Goal: Task Accomplishment & Management: Manage account settings

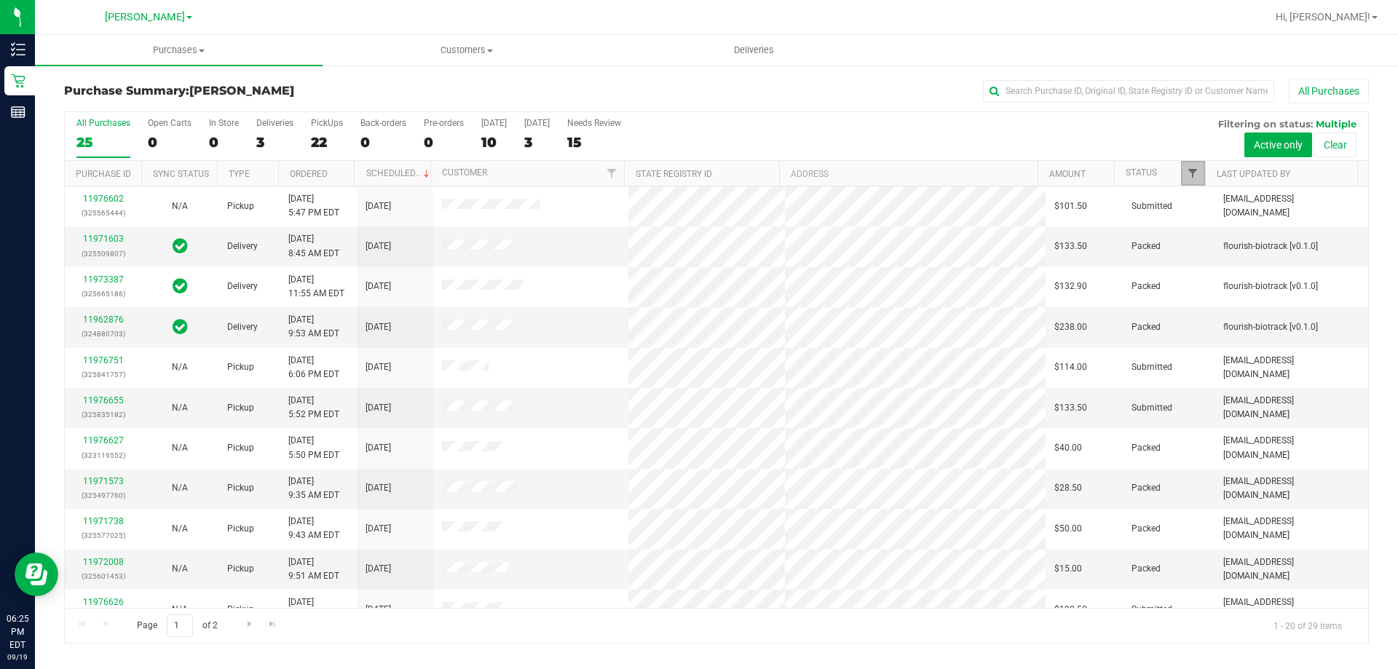
click at [1190, 173] on span "Filter" at bounding box center [1193, 173] width 12 height 12
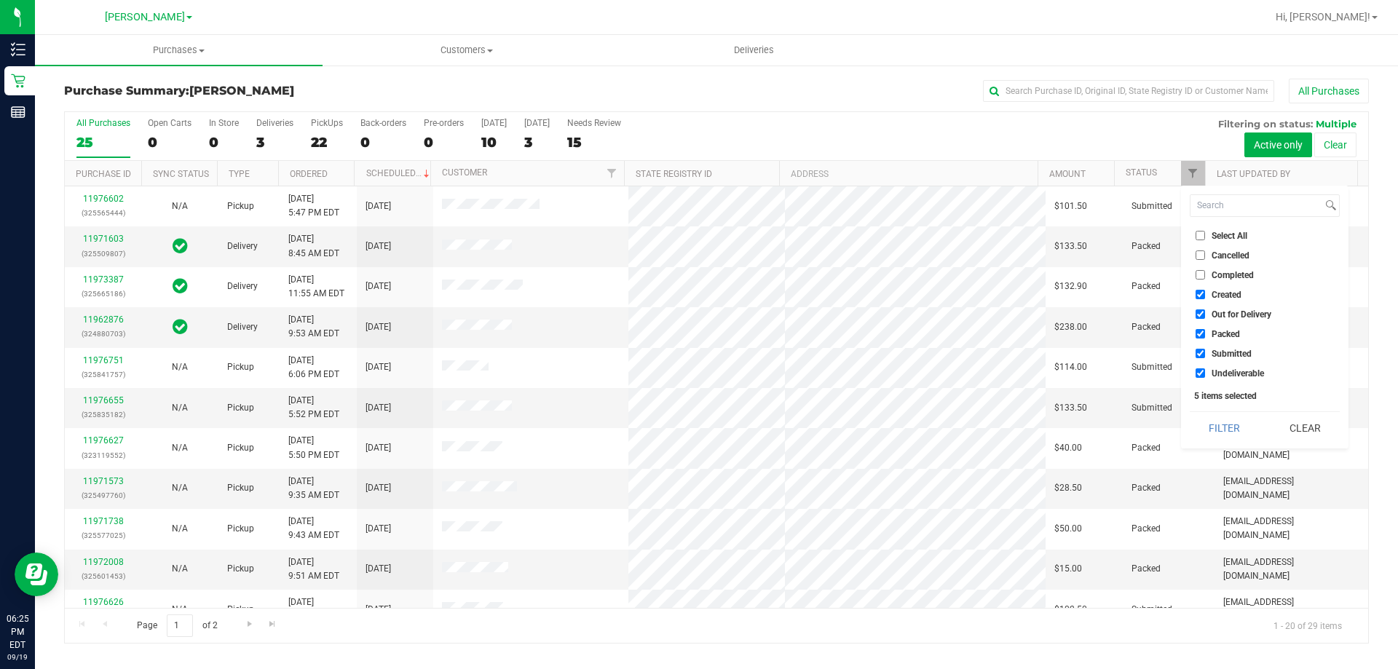
click at [1207, 233] on label "Select All" at bounding box center [1221, 235] width 52 height 9
click at [1205, 233] on input "Select All" at bounding box center [1199, 235] width 9 height 9
checkbox input "true"
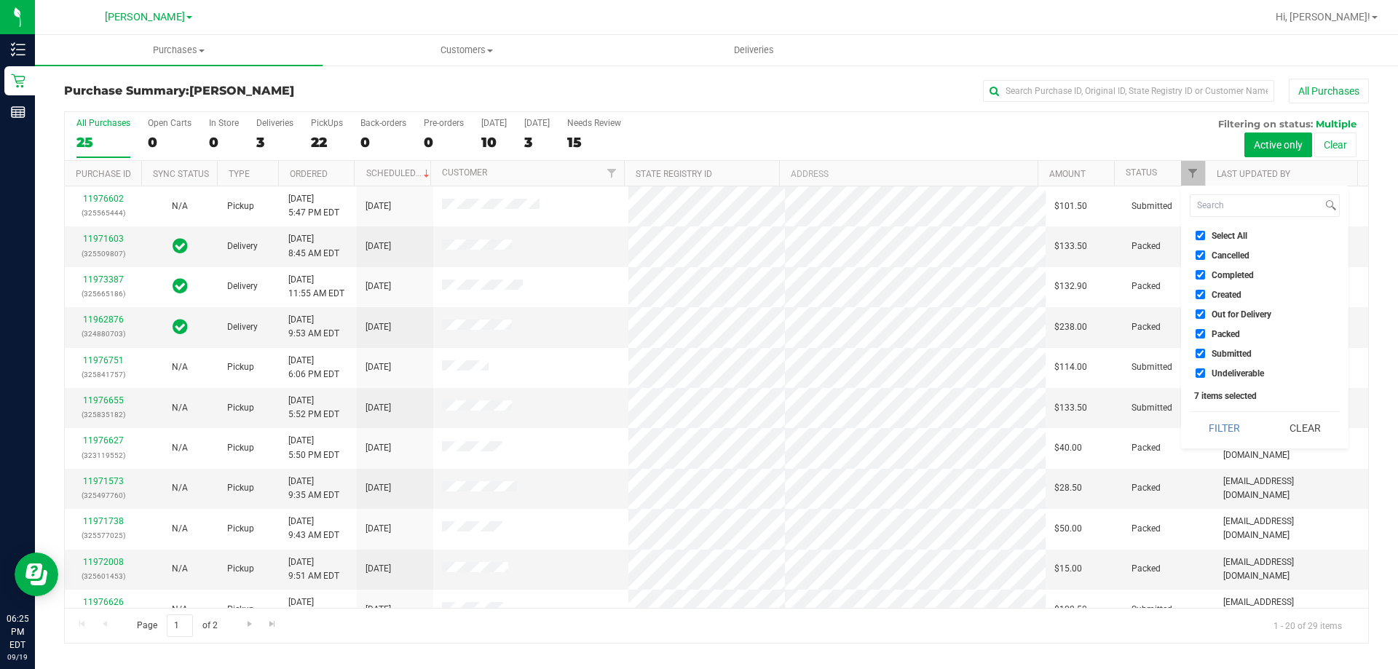
click at [1207, 233] on label "Select All" at bounding box center [1221, 235] width 52 height 9
click at [1205, 233] on input "Select All" at bounding box center [1199, 235] width 9 height 9
checkbox input "false"
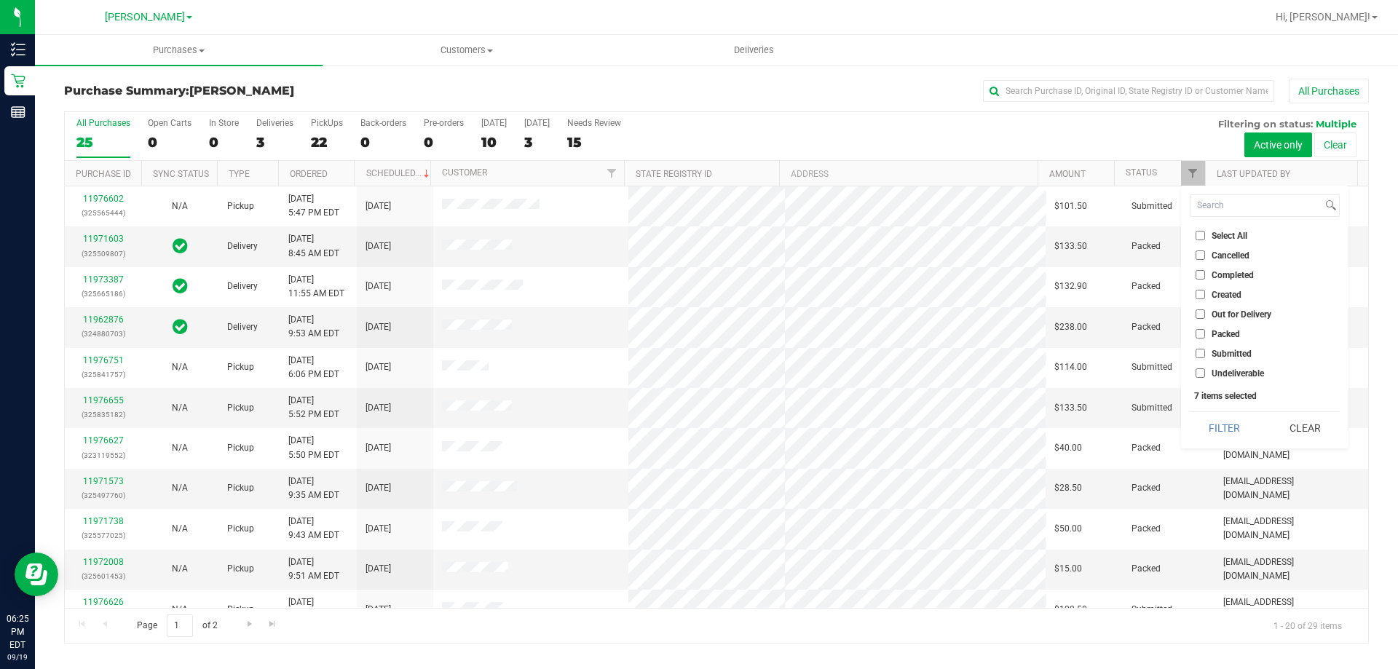
checkbox input "false"
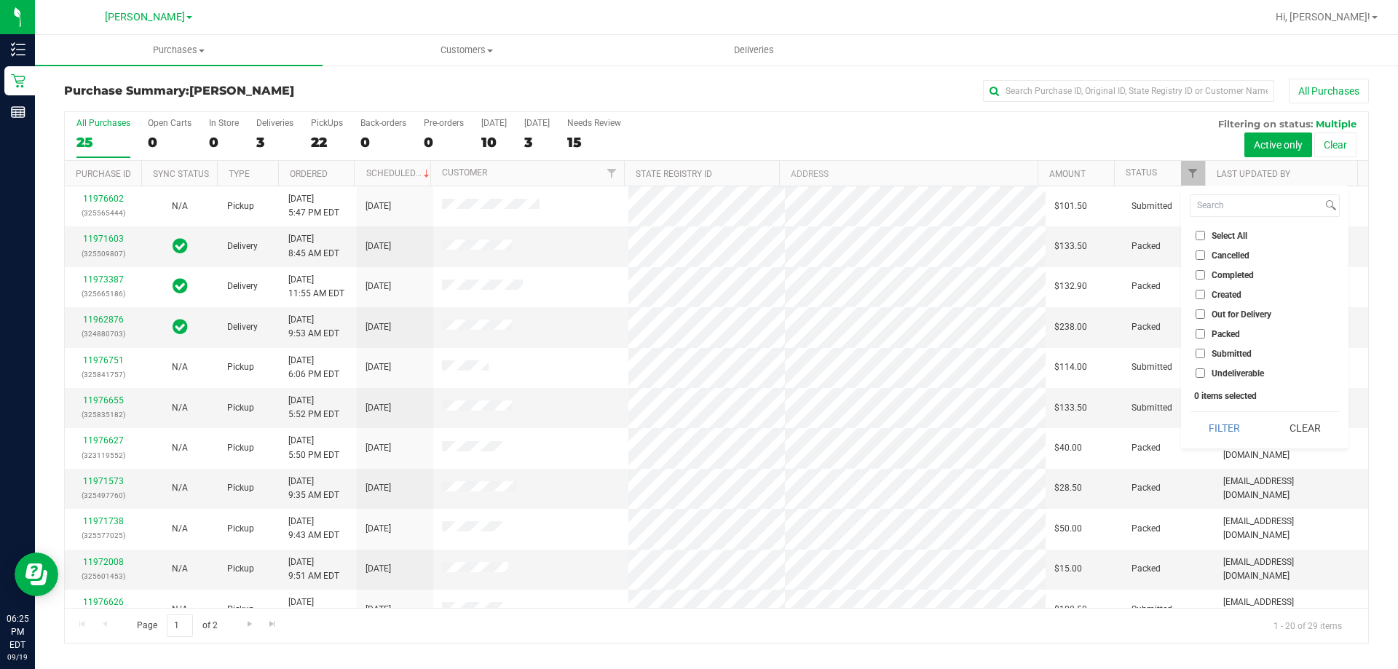
click at [1223, 363] on ul "Select All Cancelled Completed Created Out for Delivery Packed Submitted Undeli…" at bounding box center [1265, 304] width 150 height 153
click at [1223, 355] on span "Submitted" at bounding box center [1231, 353] width 40 height 9
click at [1205, 355] on input "Submitted" at bounding box center [1199, 353] width 9 height 9
checkbox input "true"
click at [1238, 421] on button "Filter" at bounding box center [1225, 428] width 70 height 32
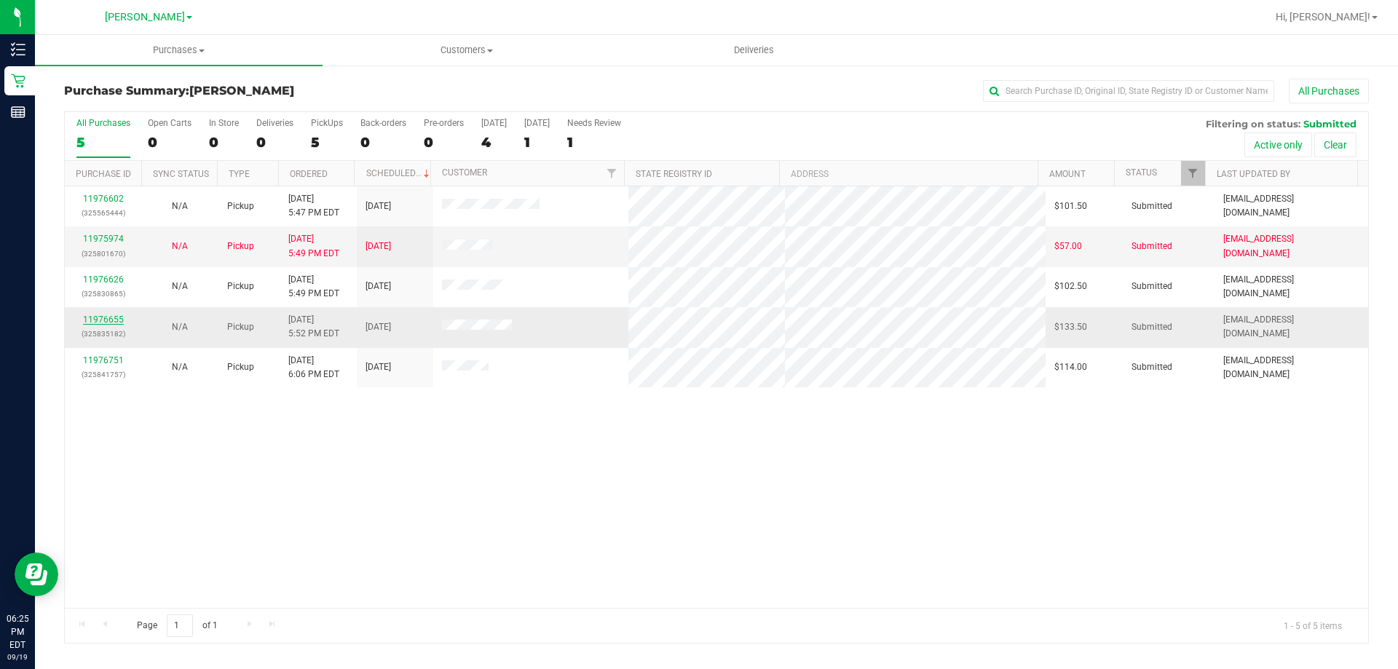
click at [110, 317] on link "11976655" at bounding box center [103, 319] width 41 height 10
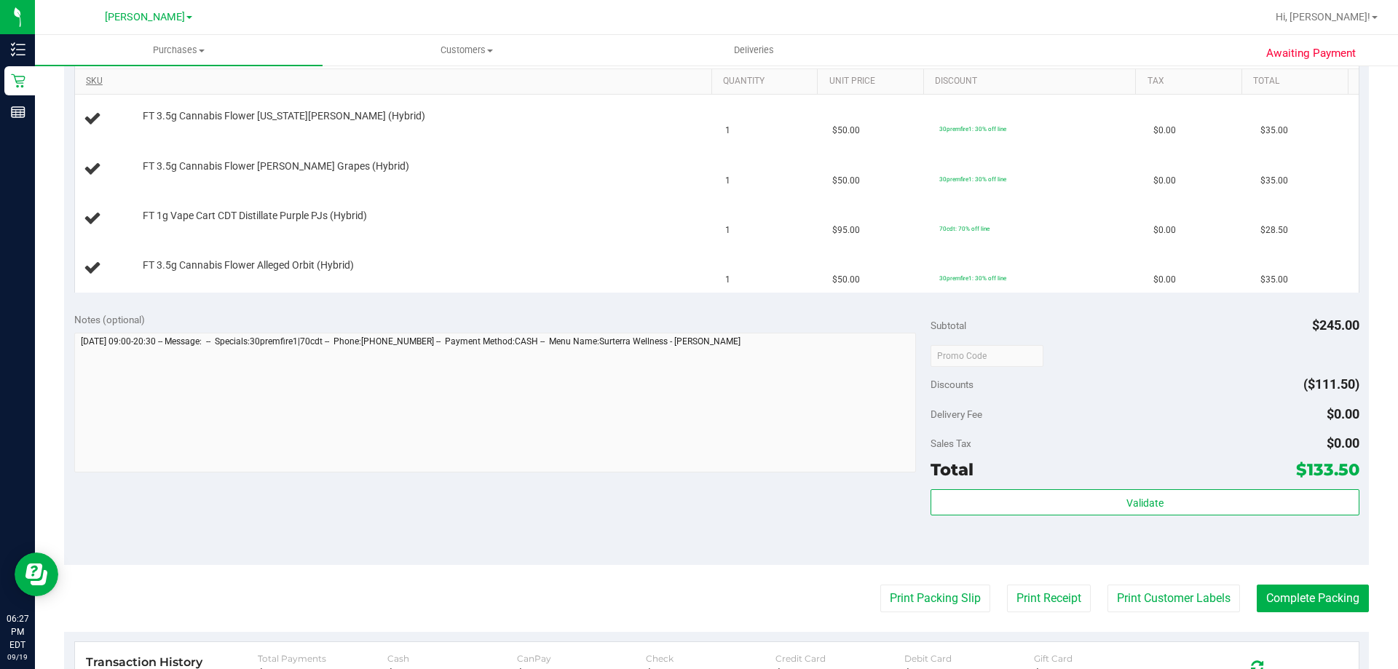
scroll to position [492, 0]
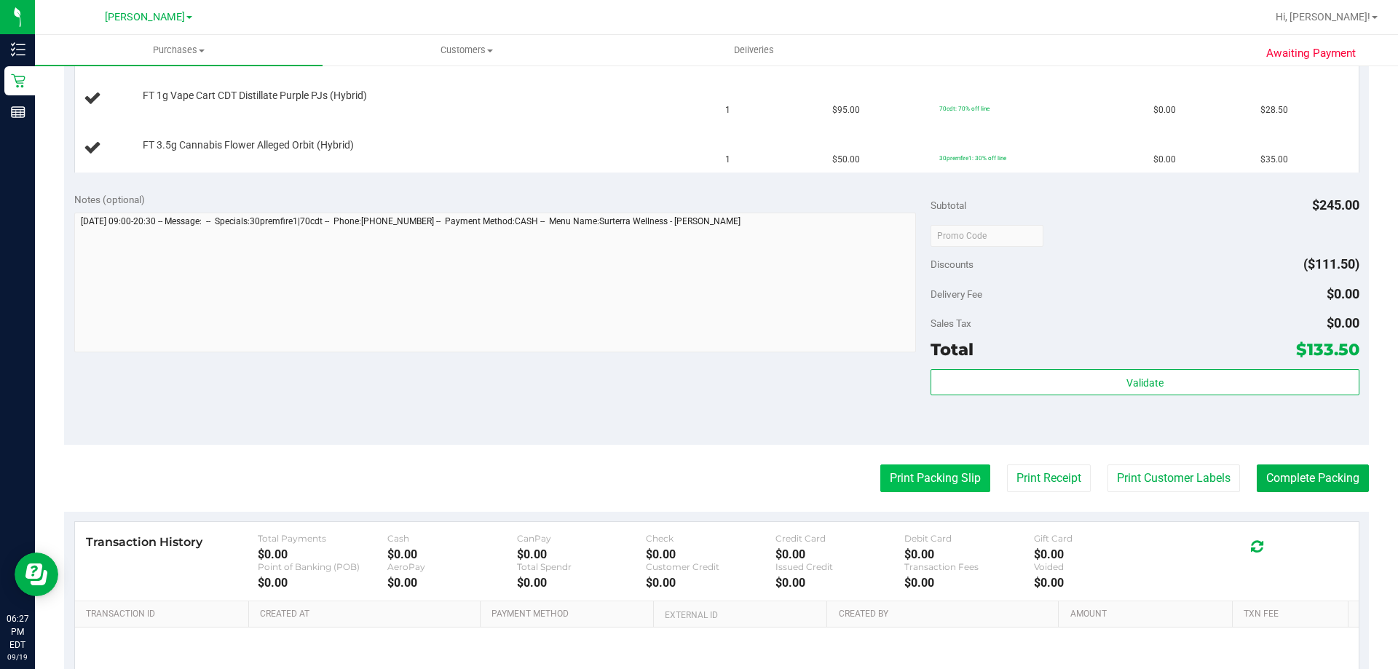
click at [941, 480] on button "Print Packing Slip" at bounding box center [935, 478] width 110 height 28
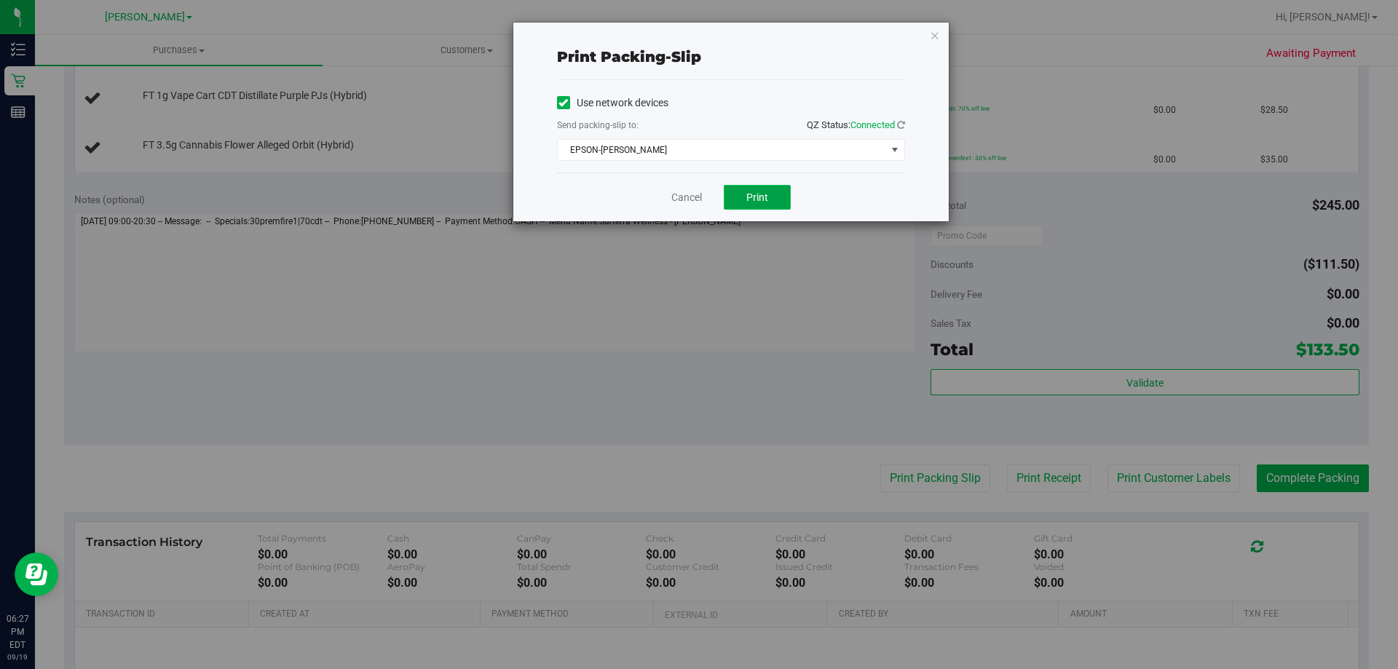
click at [770, 186] on button "Print" at bounding box center [757, 197] width 67 height 25
click at [935, 34] on icon "button" at bounding box center [935, 34] width 10 height 17
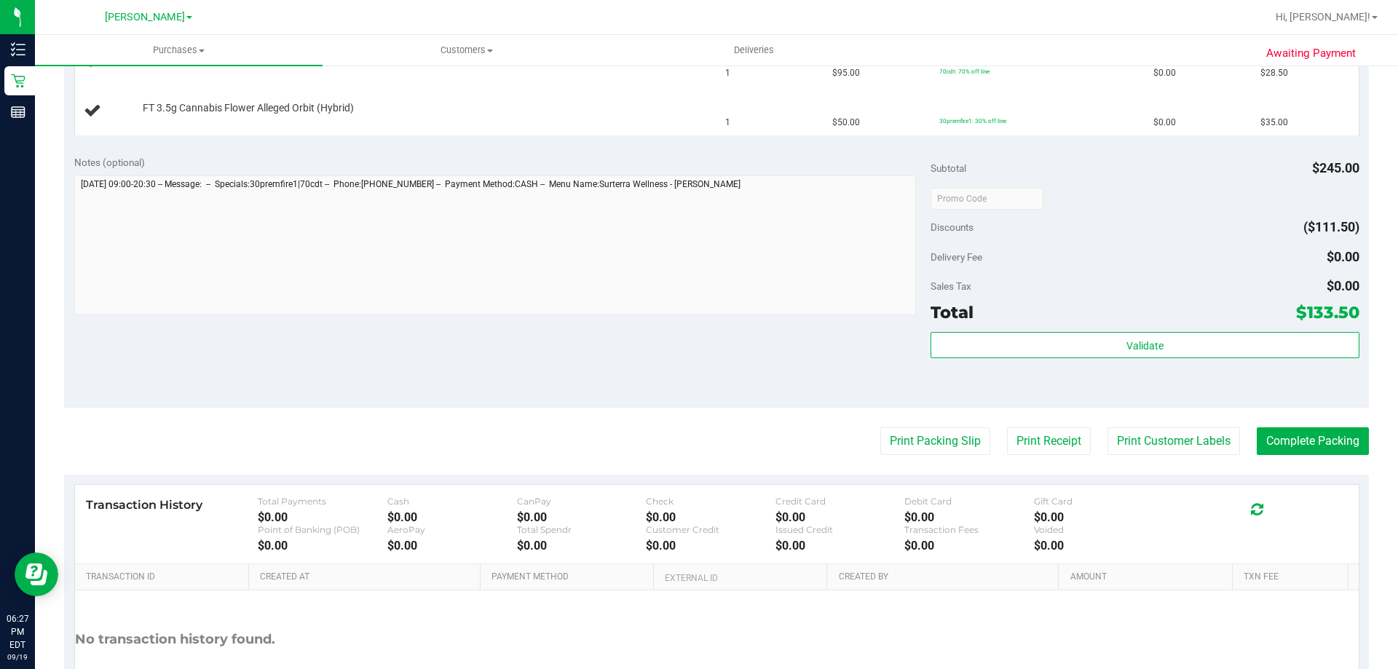
scroll to position [531, 0]
click at [880, 426] on button "Print Packing Slip" at bounding box center [935, 440] width 110 height 28
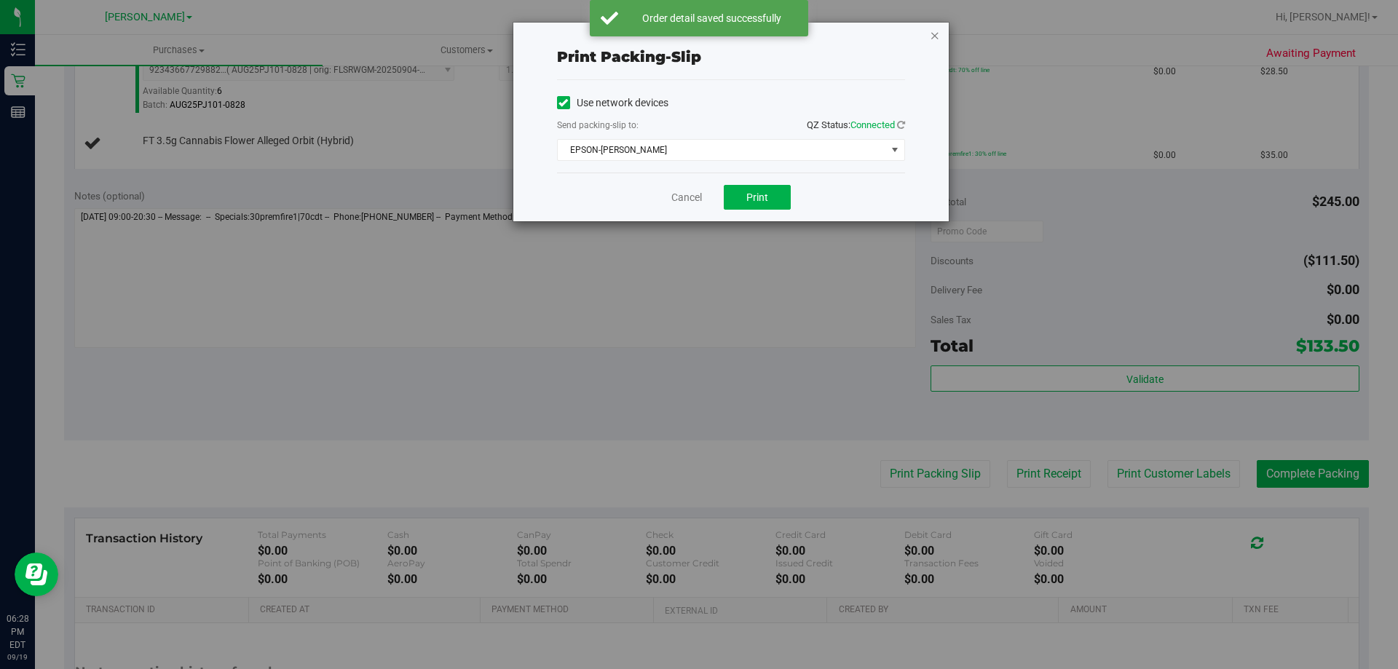
click at [939, 36] on icon "button" at bounding box center [935, 34] width 10 height 17
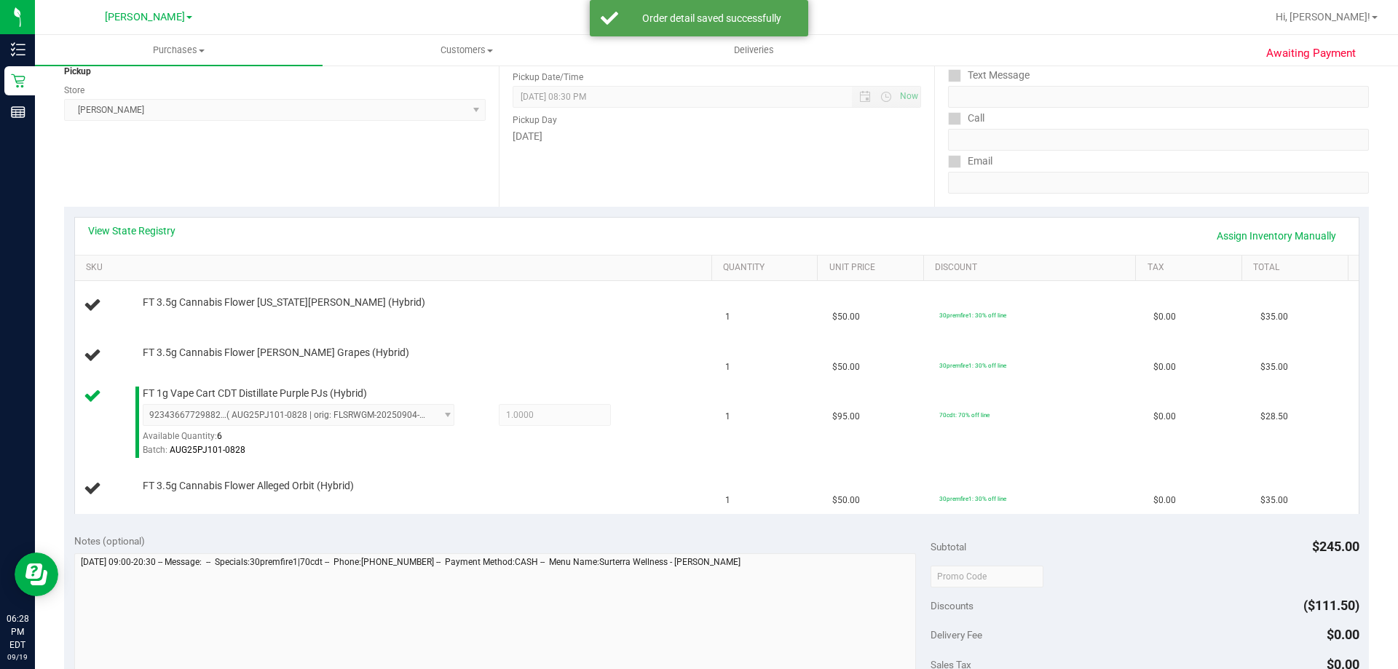
scroll to position [195, 0]
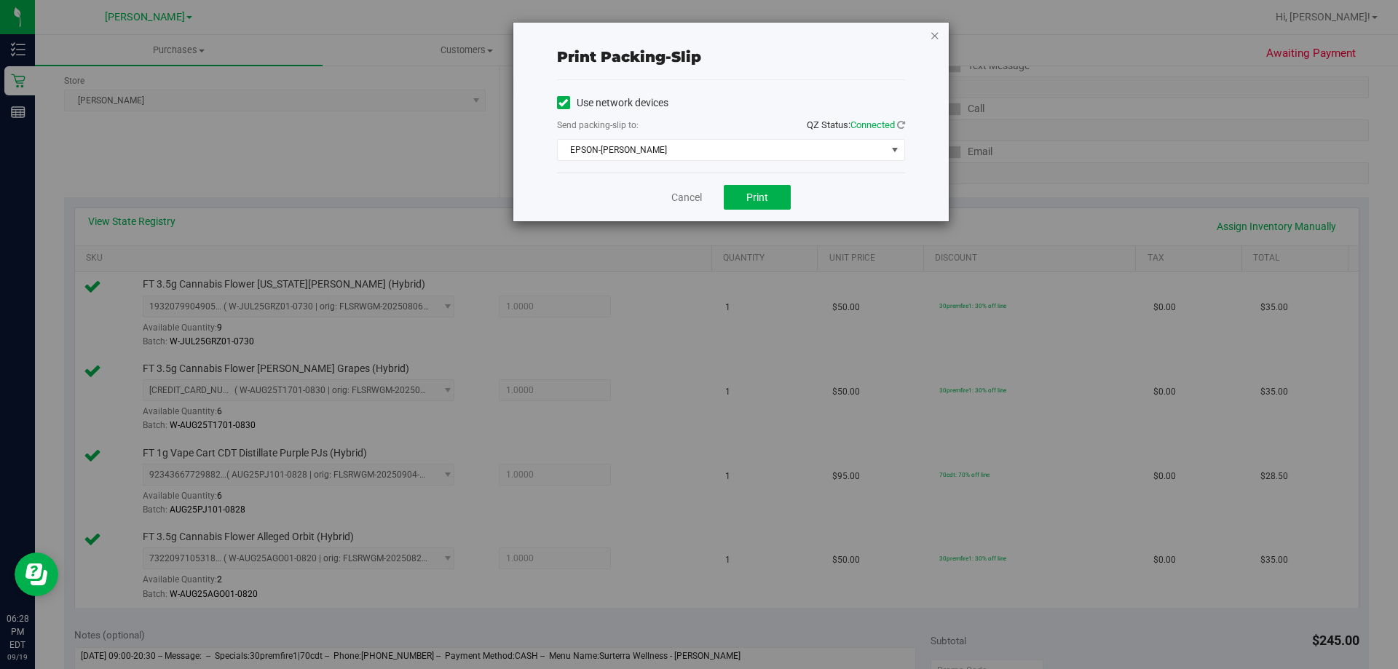
click at [934, 30] on icon "button" at bounding box center [935, 34] width 10 height 17
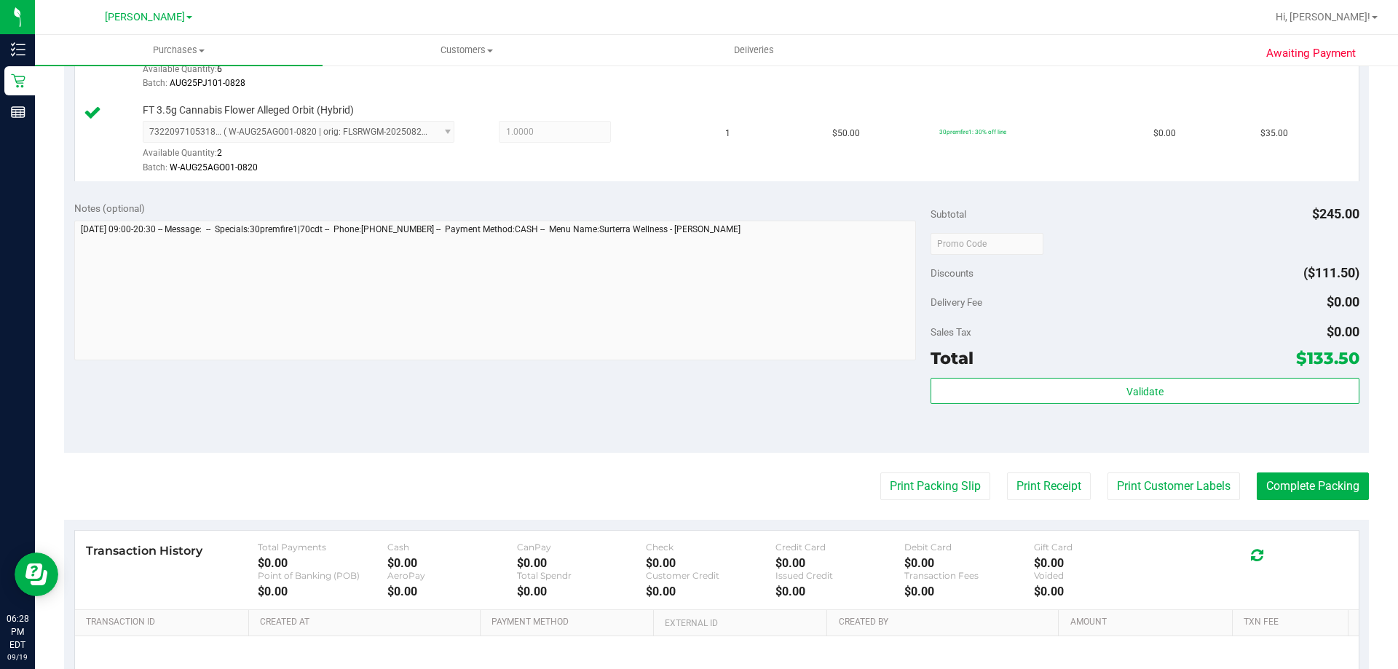
scroll to position [622, 0]
click at [1294, 483] on button "Complete Packing" at bounding box center [1313, 486] width 112 height 28
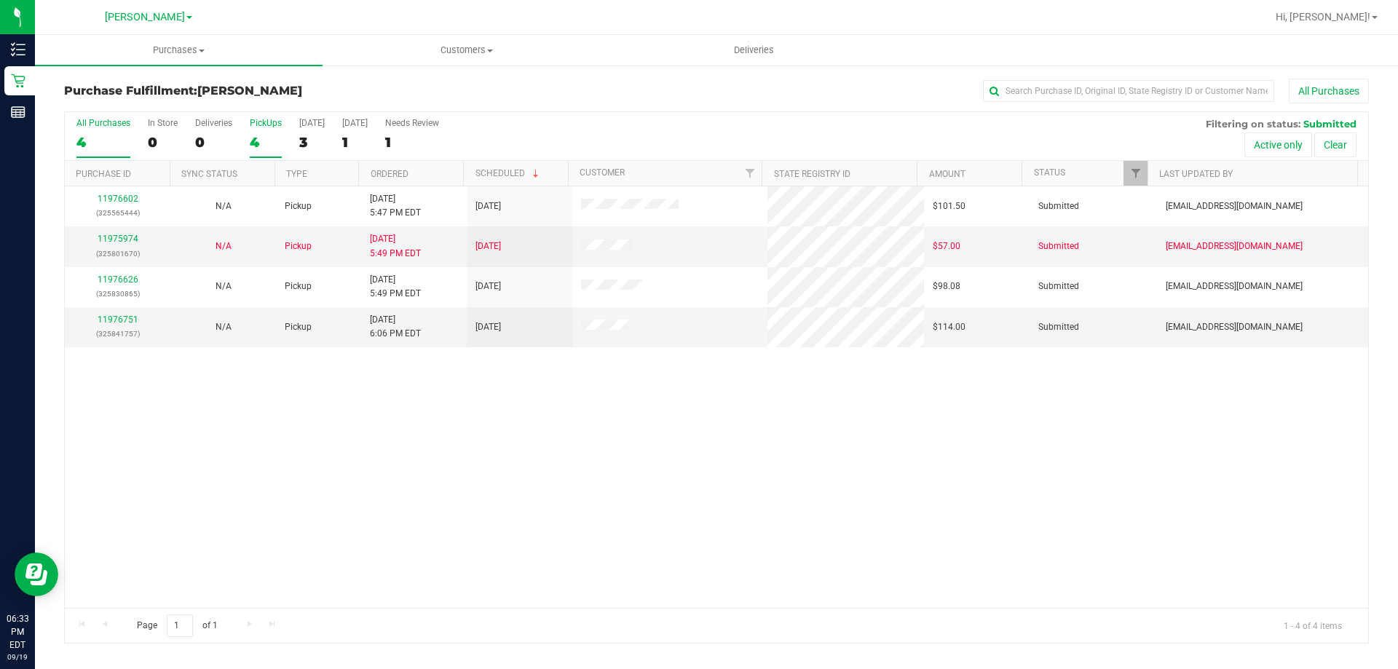
click at [260, 141] on div "4" at bounding box center [266, 142] width 32 height 17
click at [0, 0] on input "PickUps 4" at bounding box center [0, 0] width 0 height 0
click at [212, 146] on div "0" at bounding box center [213, 142] width 37 height 17
click at [0, 0] on input "Deliveries 0" at bounding box center [0, 0] width 0 height 0
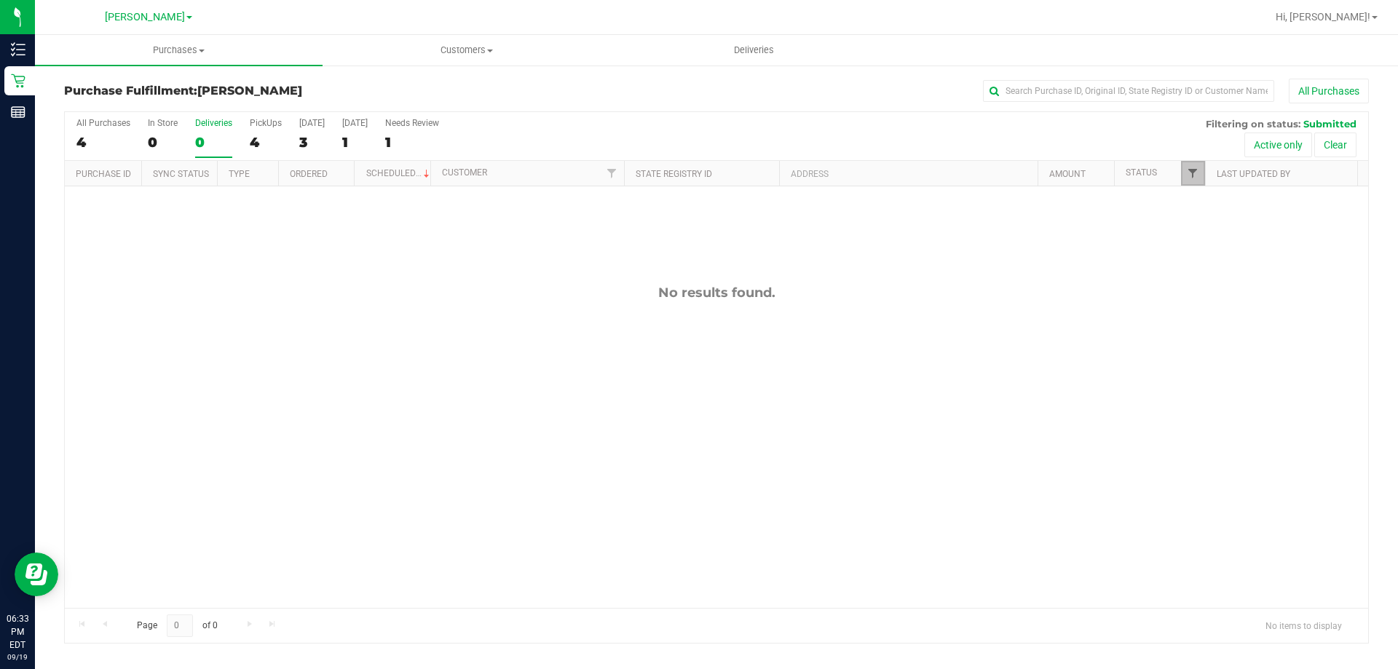
click at [1196, 172] on span "Filter" at bounding box center [1193, 173] width 12 height 12
drag, startPoint x: 1201, startPoint y: 325, endPoint x: 1206, endPoint y: 338, distance: 13.4
click at [1203, 327] on ul "Select All Cancelled Completed Created Out for Delivery Packed Submitted Undeli…" at bounding box center [1265, 304] width 150 height 153
click at [1206, 338] on label "Packed" at bounding box center [1217, 333] width 44 height 9
click at [1205, 338] on input "Packed" at bounding box center [1199, 333] width 9 height 9
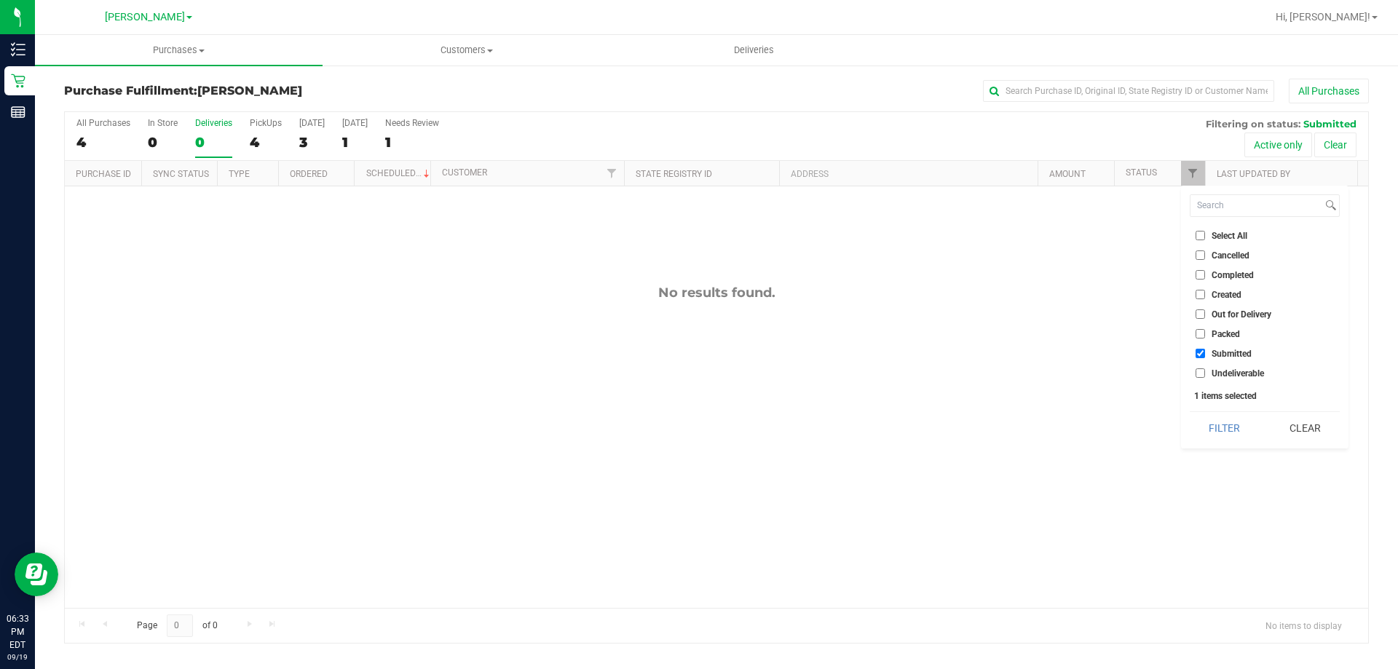
checkbox input "true"
click at [1207, 349] on label "Submitted" at bounding box center [1223, 353] width 56 height 9
click at [1205, 349] on input "Submitted" at bounding box center [1199, 353] width 9 height 9
checkbox input "false"
click at [1221, 424] on button "Filter" at bounding box center [1225, 428] width 70 height 32
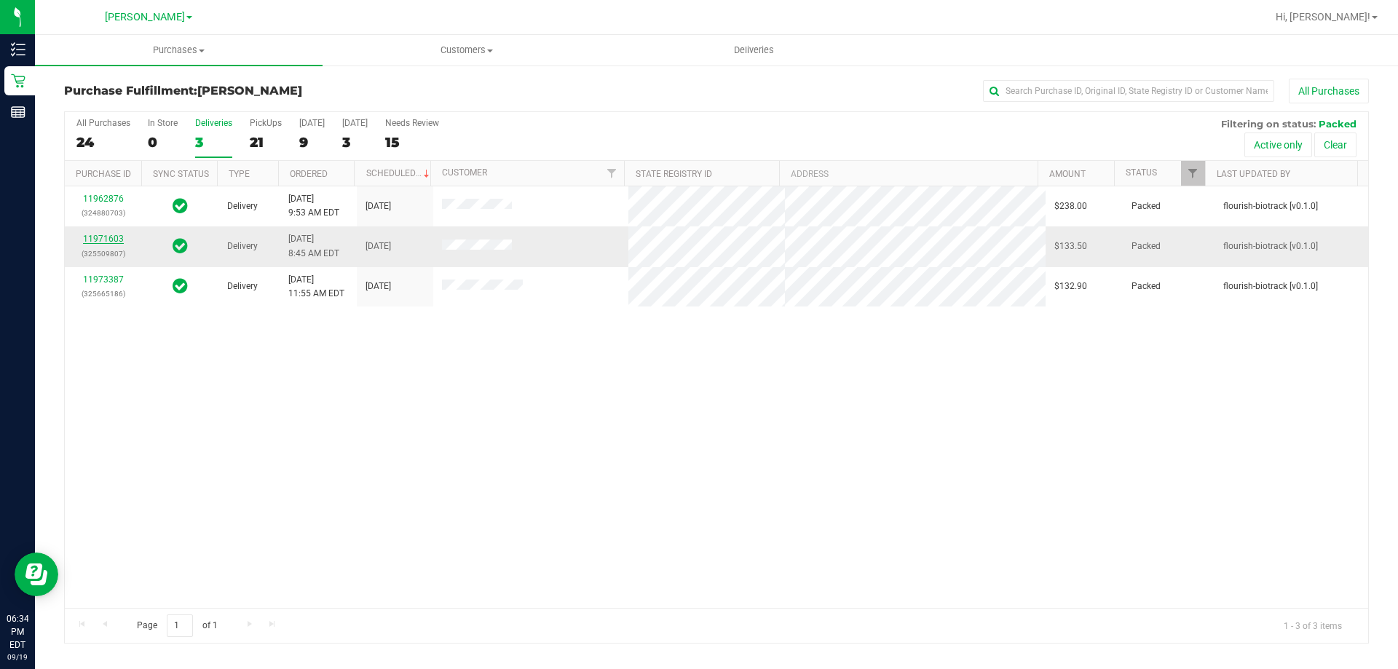
click at [110, 237] on link "11971603" at bounding box center [103, 239] width 41 height 10
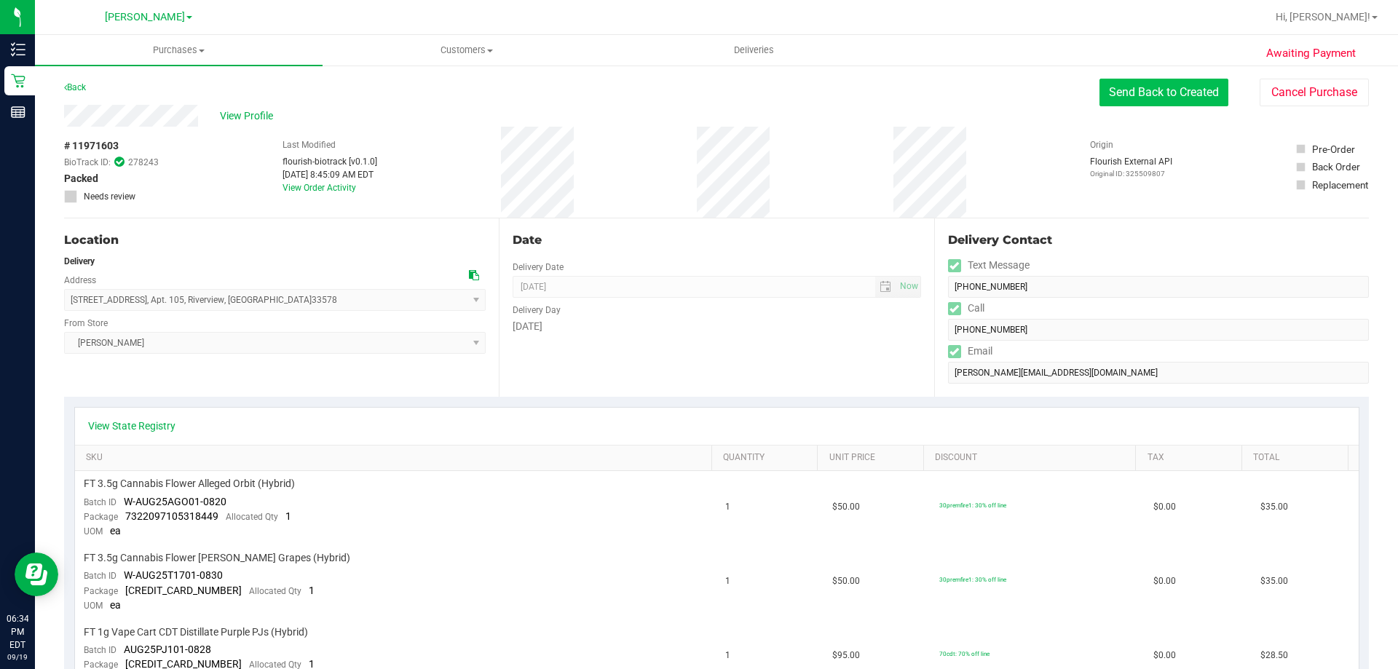
click at [1183, 98] on button "Send Back to Created" at bounding box center [1163, 93] width 129 height 28
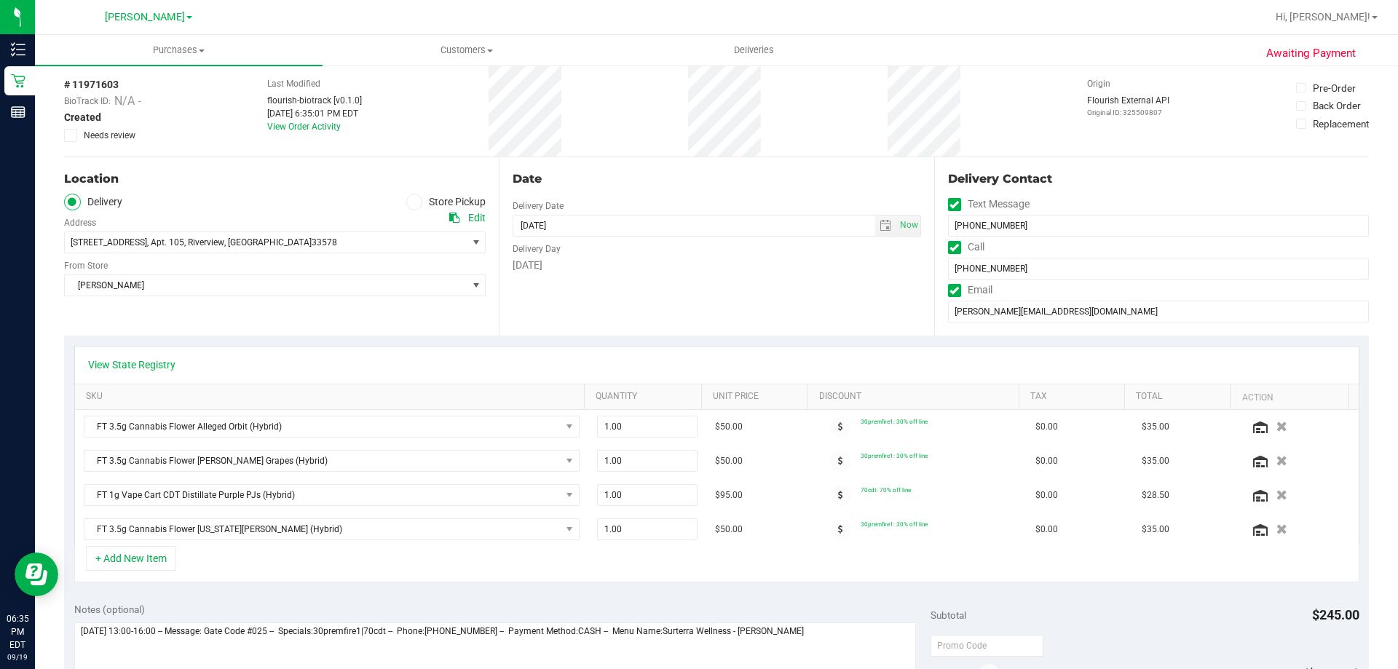
scroll to position [57, 0]
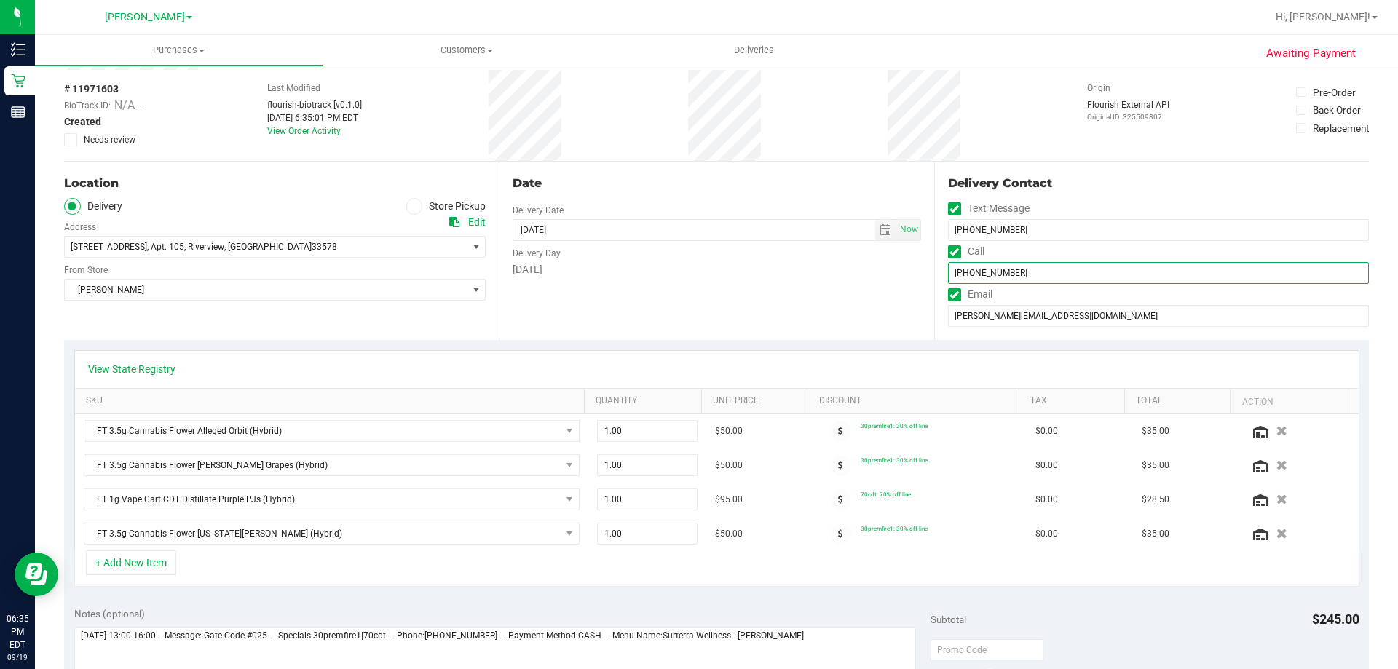
click at [1302, 265] on input "[PHONE_NUMBER]" at bounding box center [1158, 273] width 421 height 22
click at [1217, 169] on div "Delivery Contact Text Message [PHONE_NUMBER] Call [PHONE_NUMBER] Email [PERSON_…" at bounding box center [1151, 251] width 435 height 178
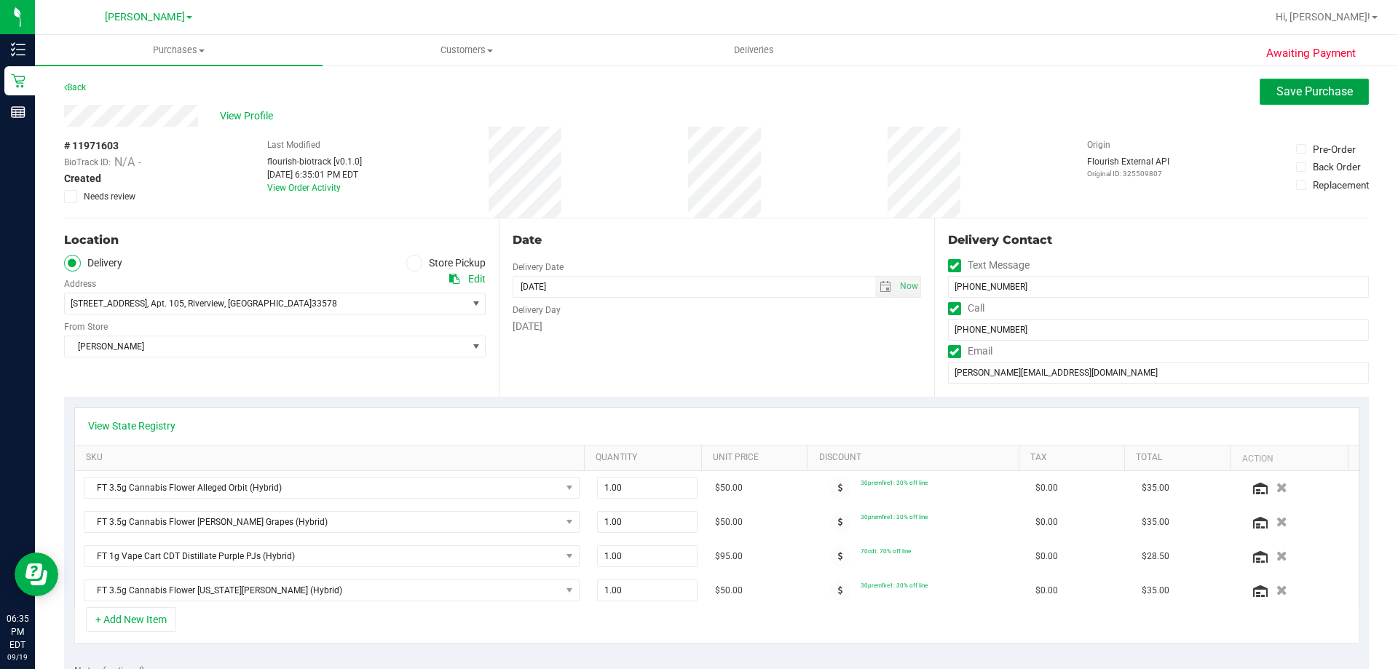
click at [1267, 82] on button "Save Purchase" at bounding box center [1313, 92] width 109 height 26
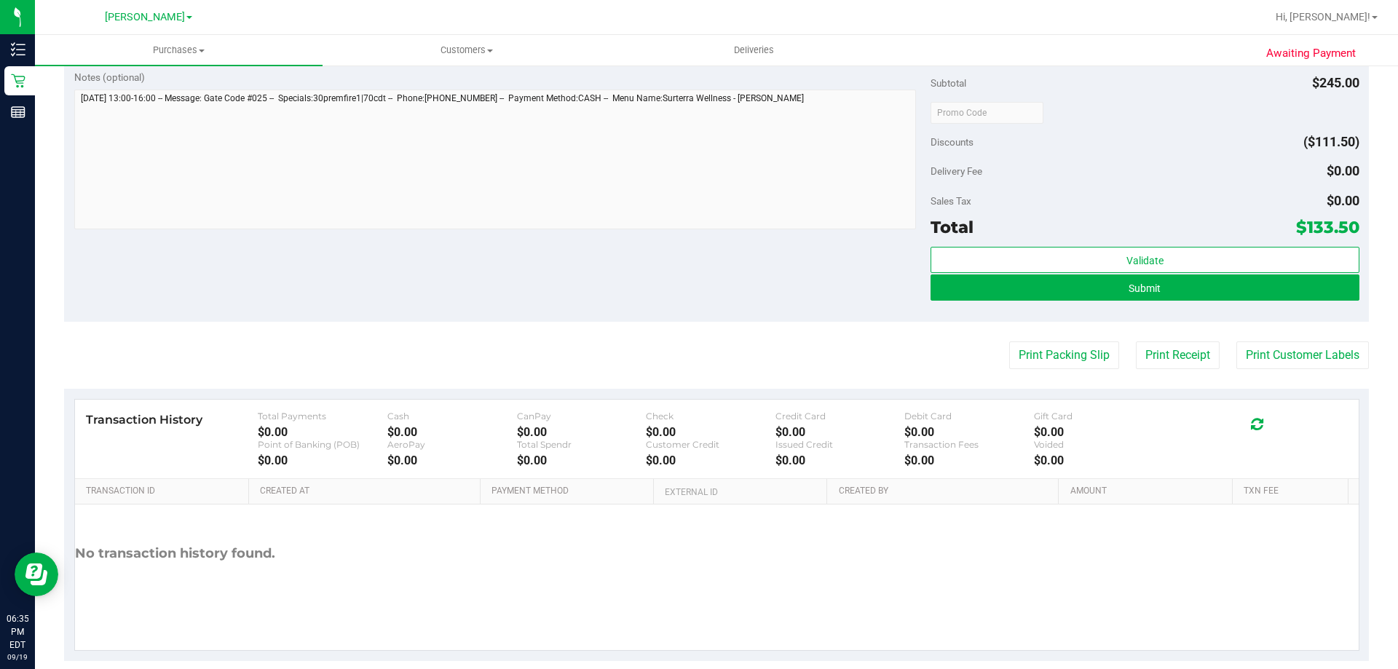
scroll to position [738, 0]
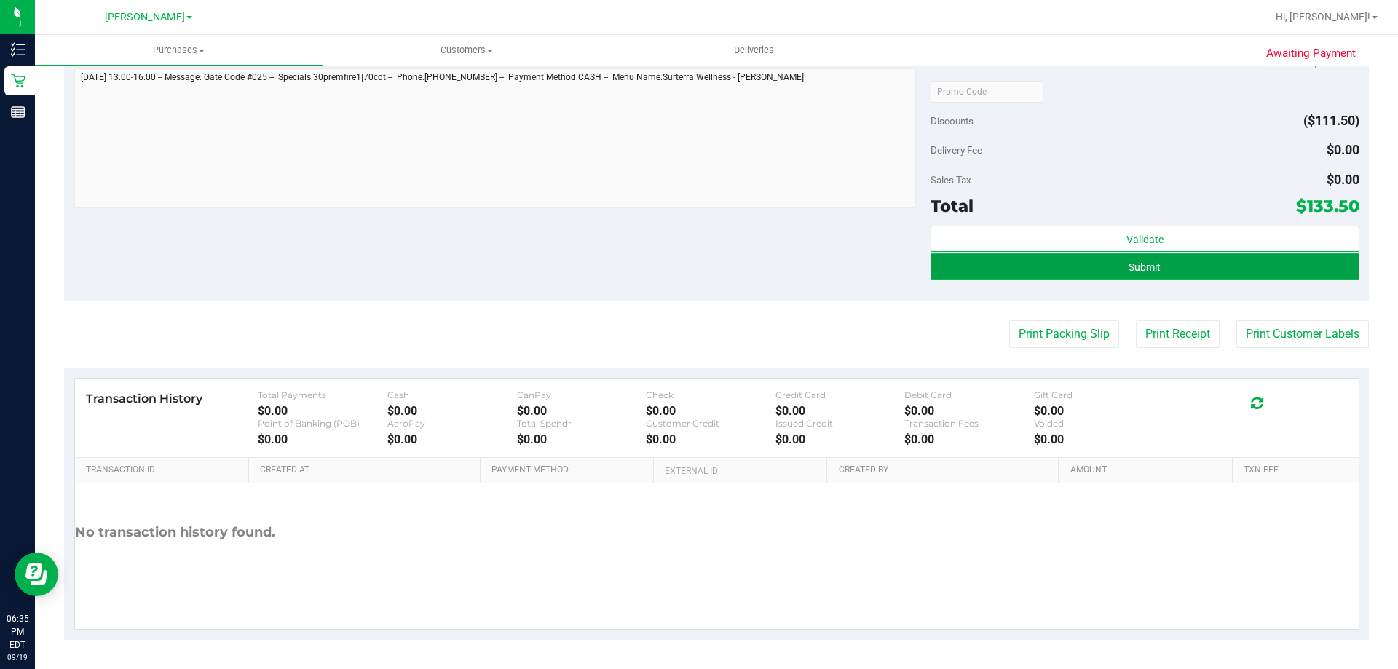
click at [1136, 261] on span "Submit" at bounding box center [1144, 267] width 32 height 12
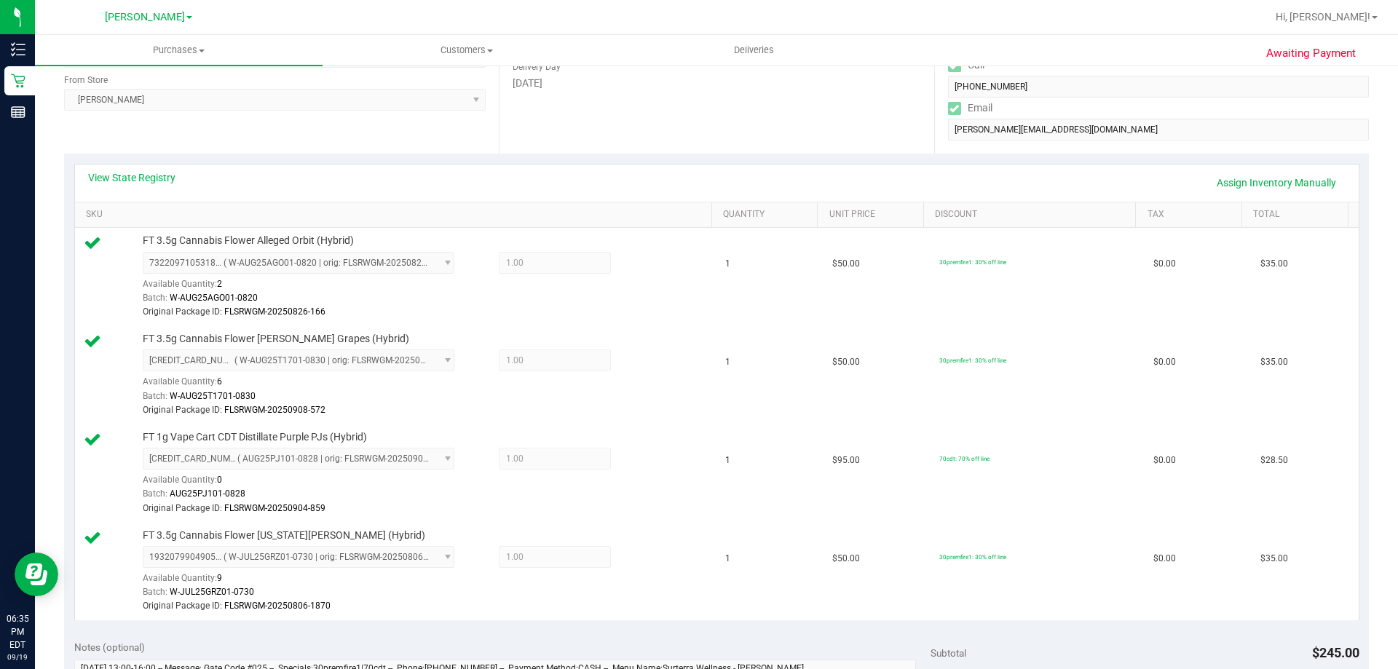
scroll to position [834, 0]
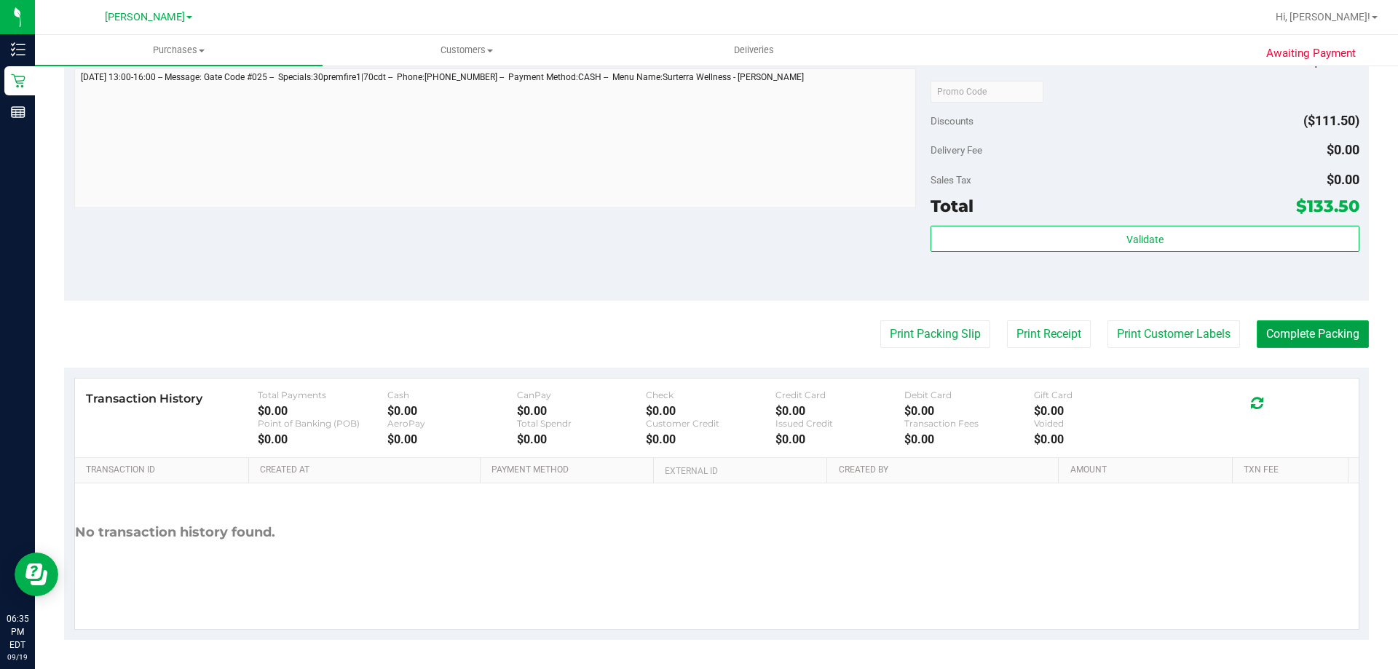
click at [1333, 325] on button "Complete Packing" at bounding box center [1313, 334] width 112 height 28
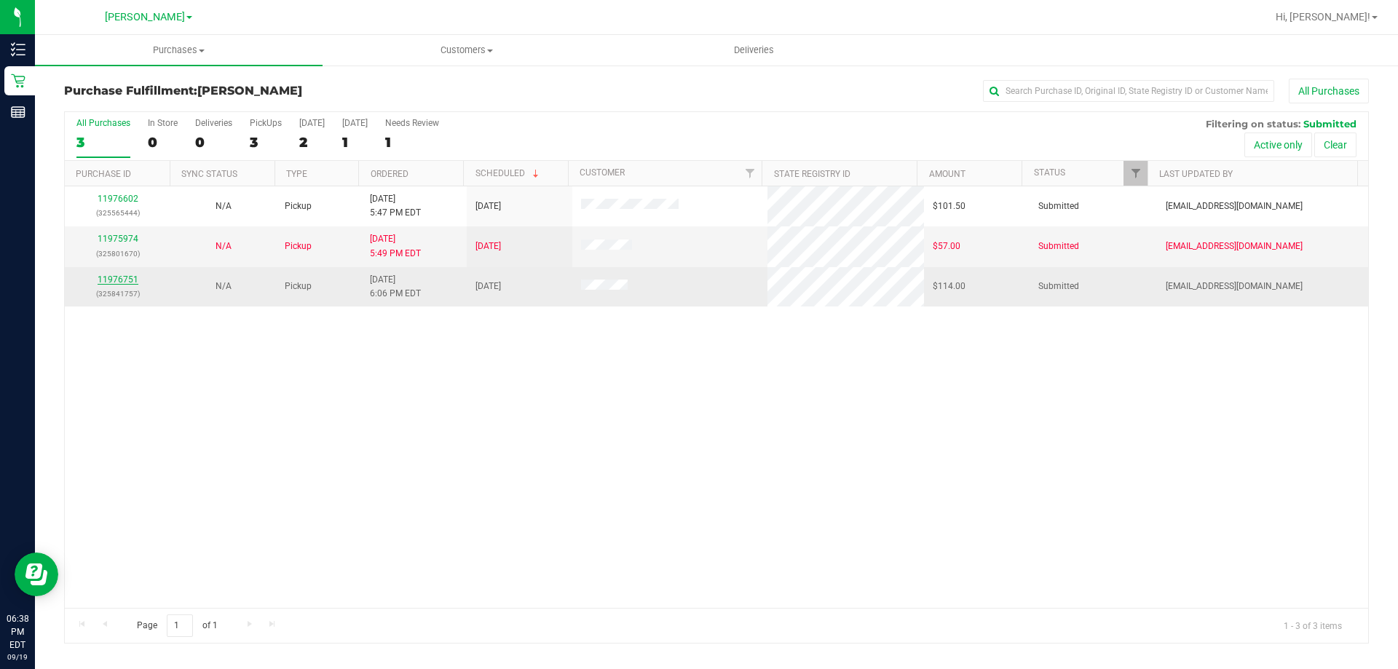
click at [126, 275] on link "11976751" at bounding box center [118, 279] width 41 height 10
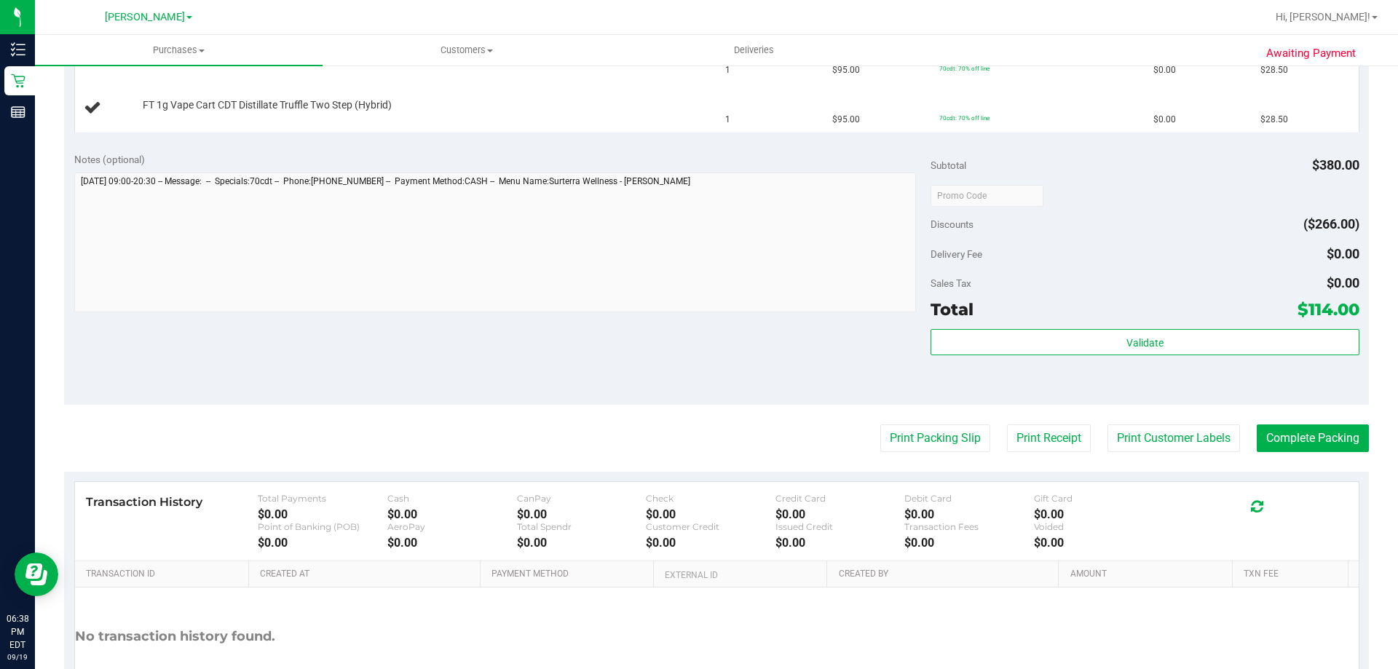
scroll to position [530, 0]
click at [903, 443] on button "Print Packing Slip" at bounding box center [935, 441] width 110 height 28
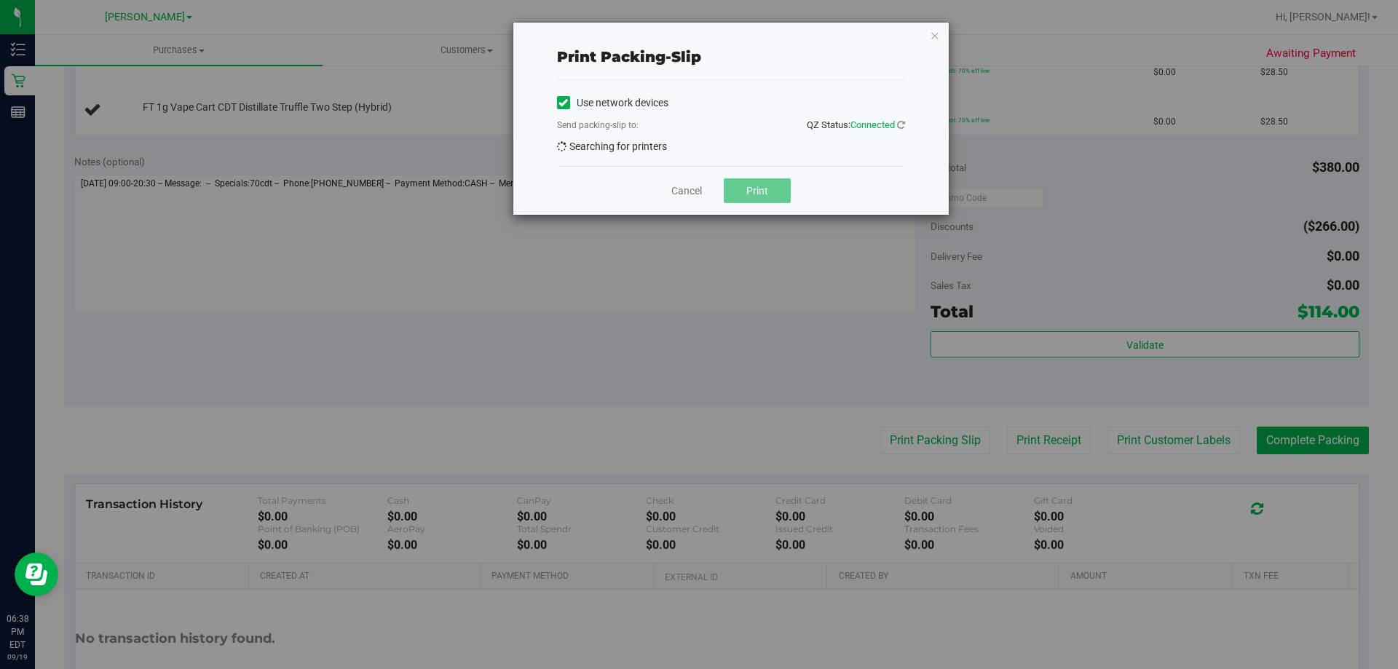
click at [781, 201] on button "Print" at bounding box center [757, 190] width 67 height 25
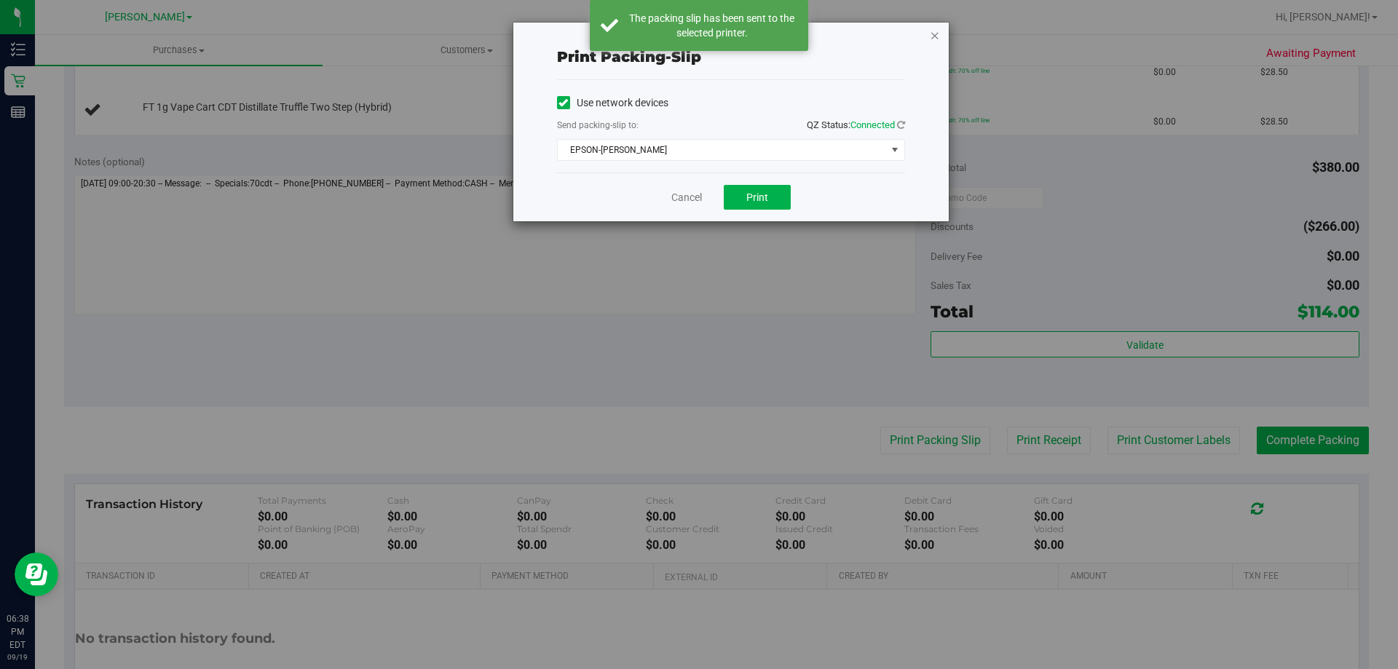
click at [933, 34] on icon "button" at bounding box center [935, 34] width 10 height 17
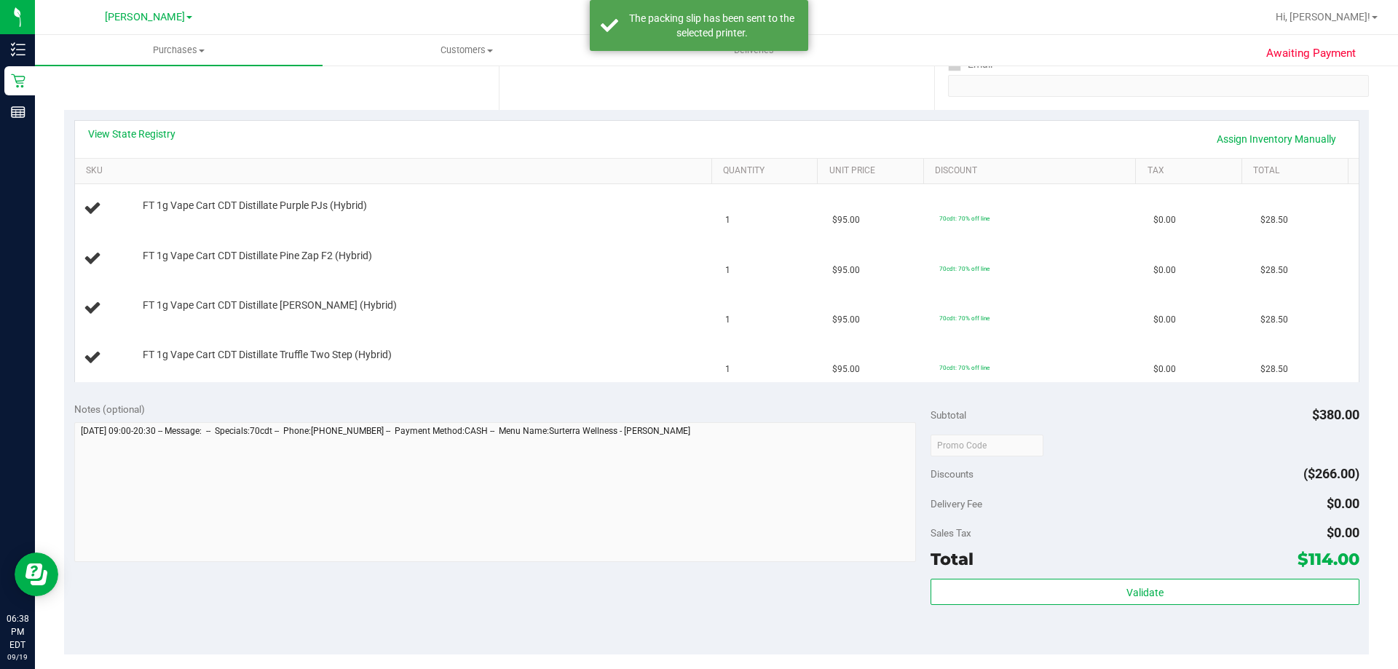
scroll to position [290, 0]
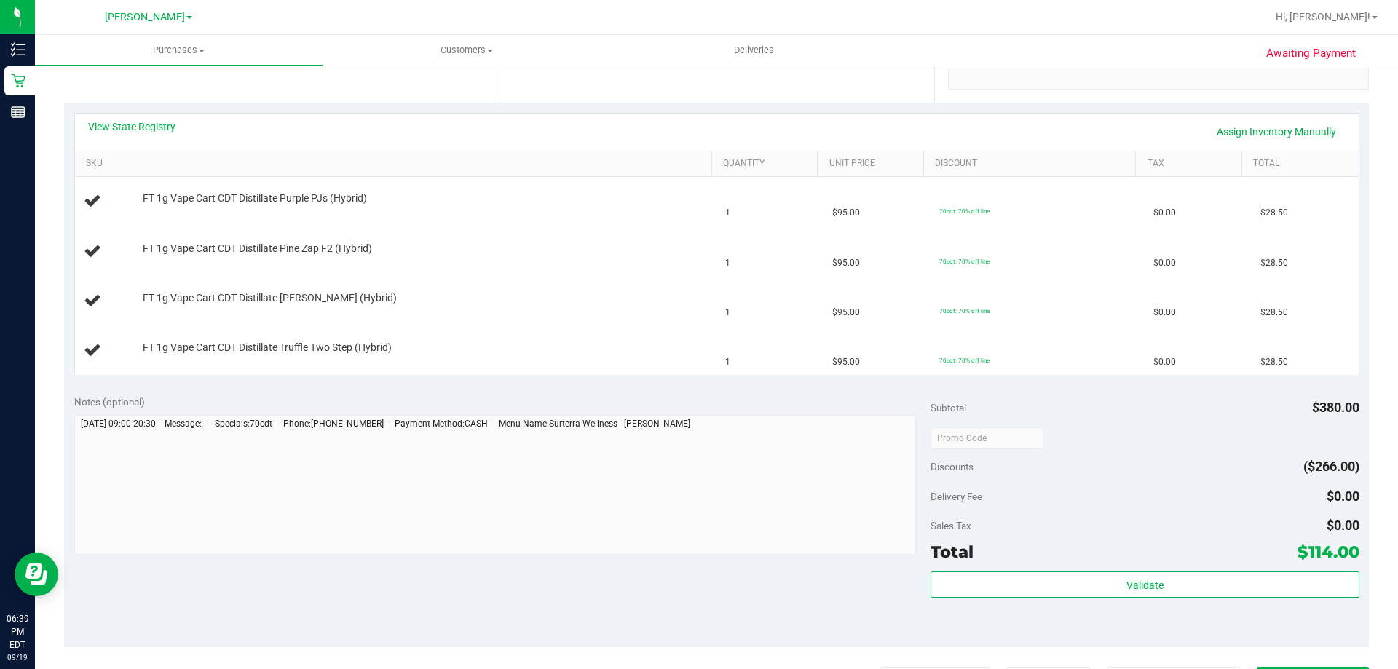
click at [880, 667] on button "Print Packing Slip" at bounding box center [935, 681] width 110 height 28
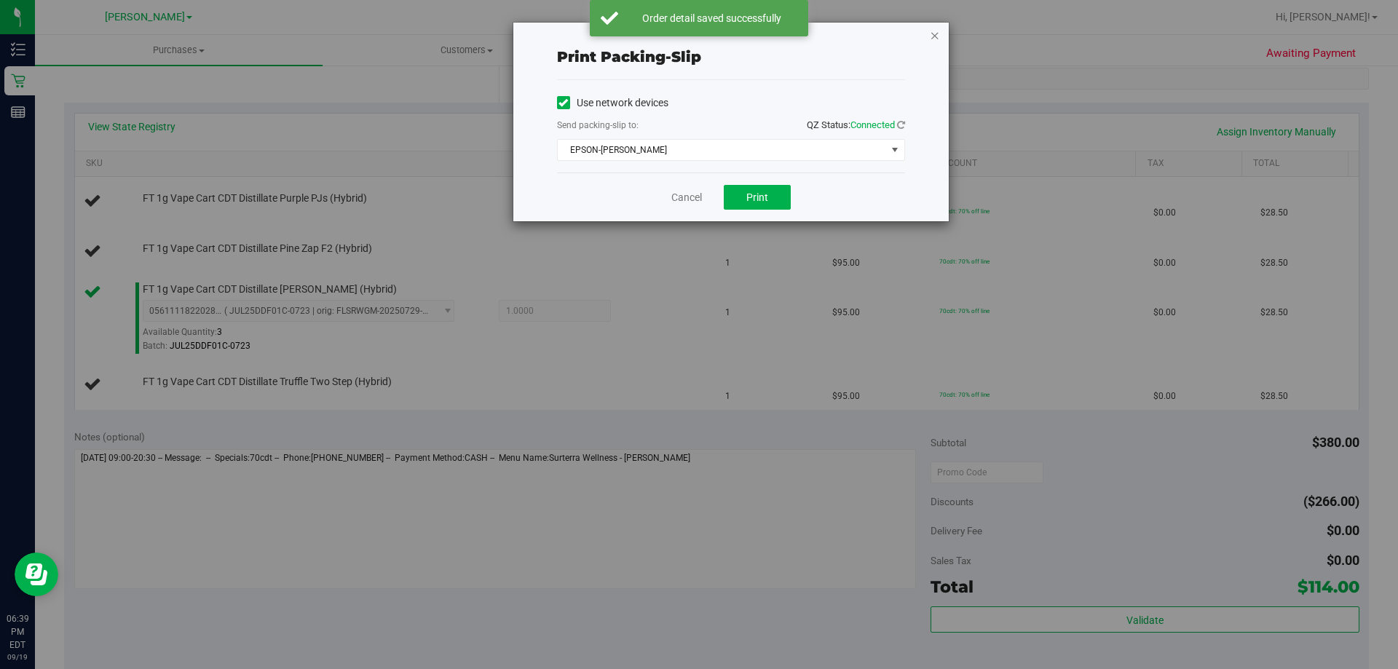
click at [933, 34] on icon "button" at bounding box center [935, 34] width 10 height 17
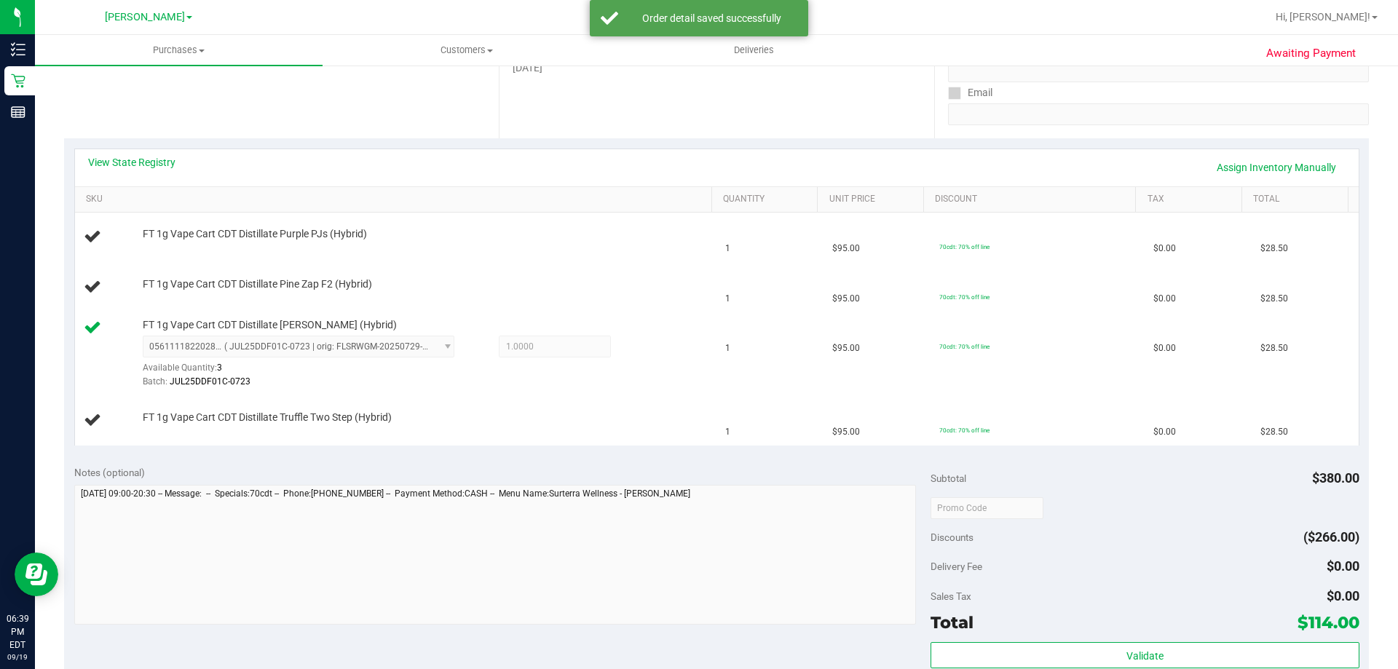
scroll to position [241, 0]
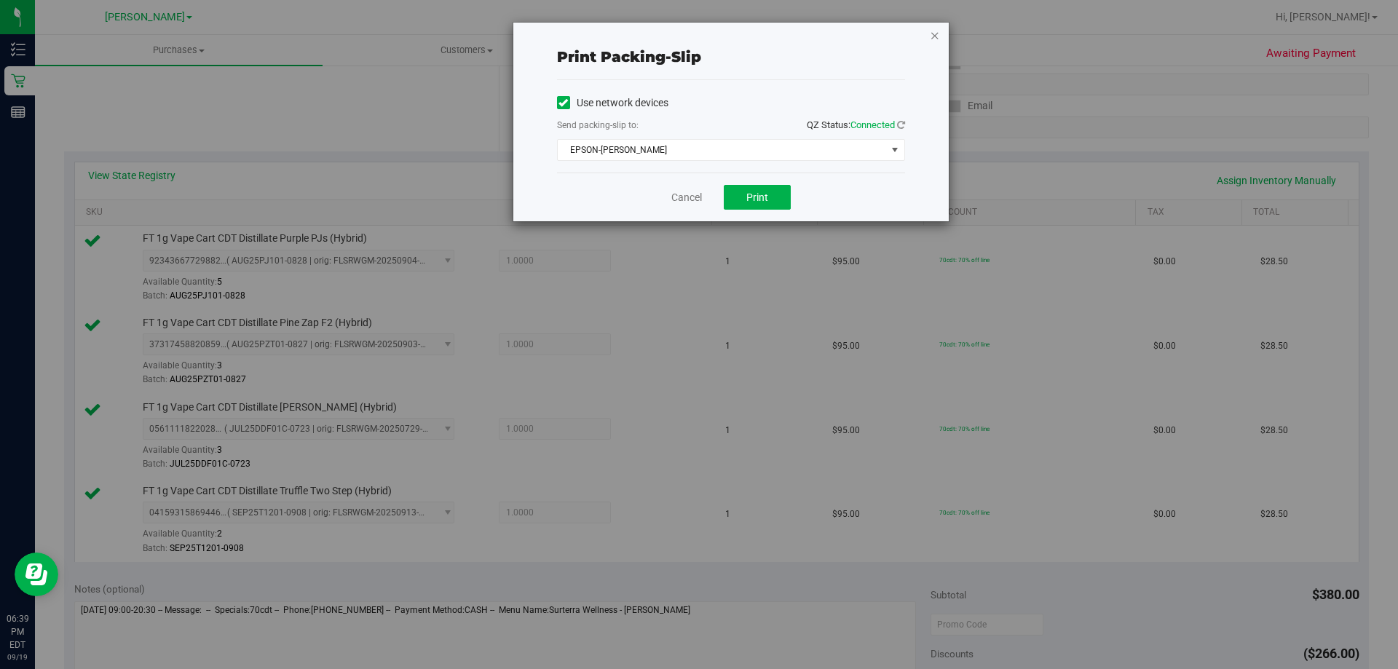
click at [933, 34] on icon "button" at bounding box center [935, 34] width 10 height 17
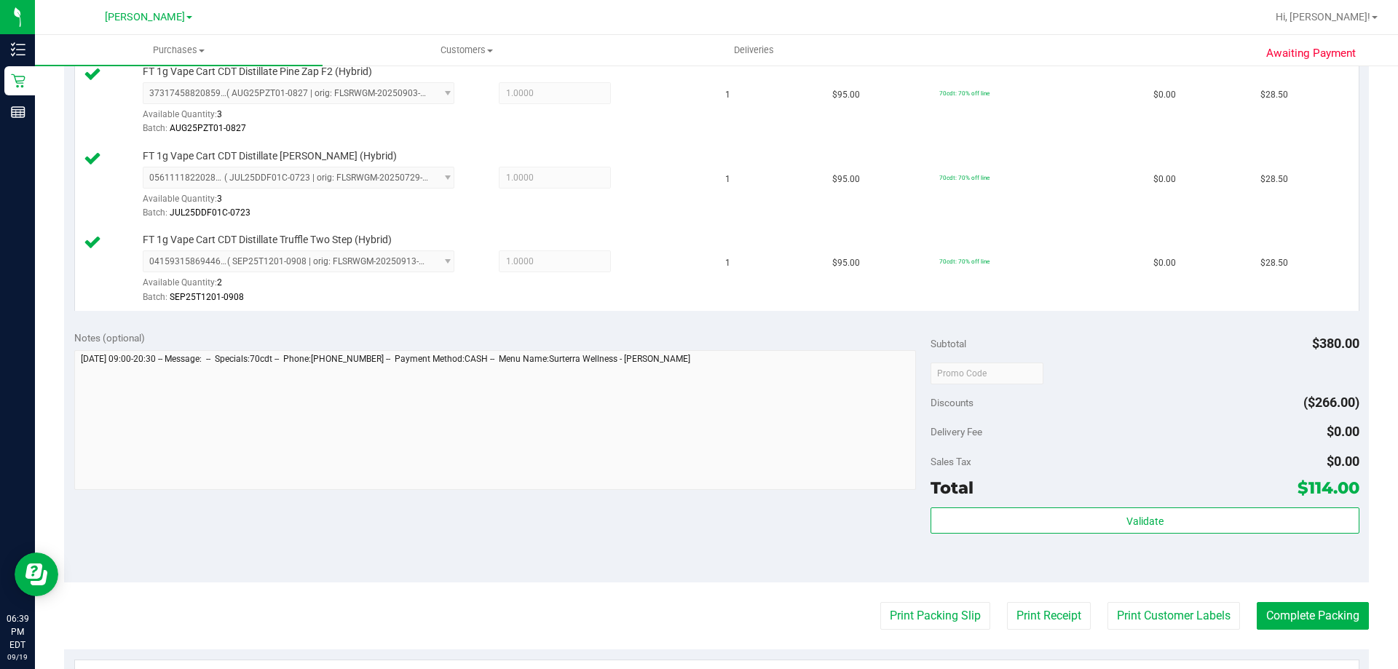
scroll to position [491, 0]
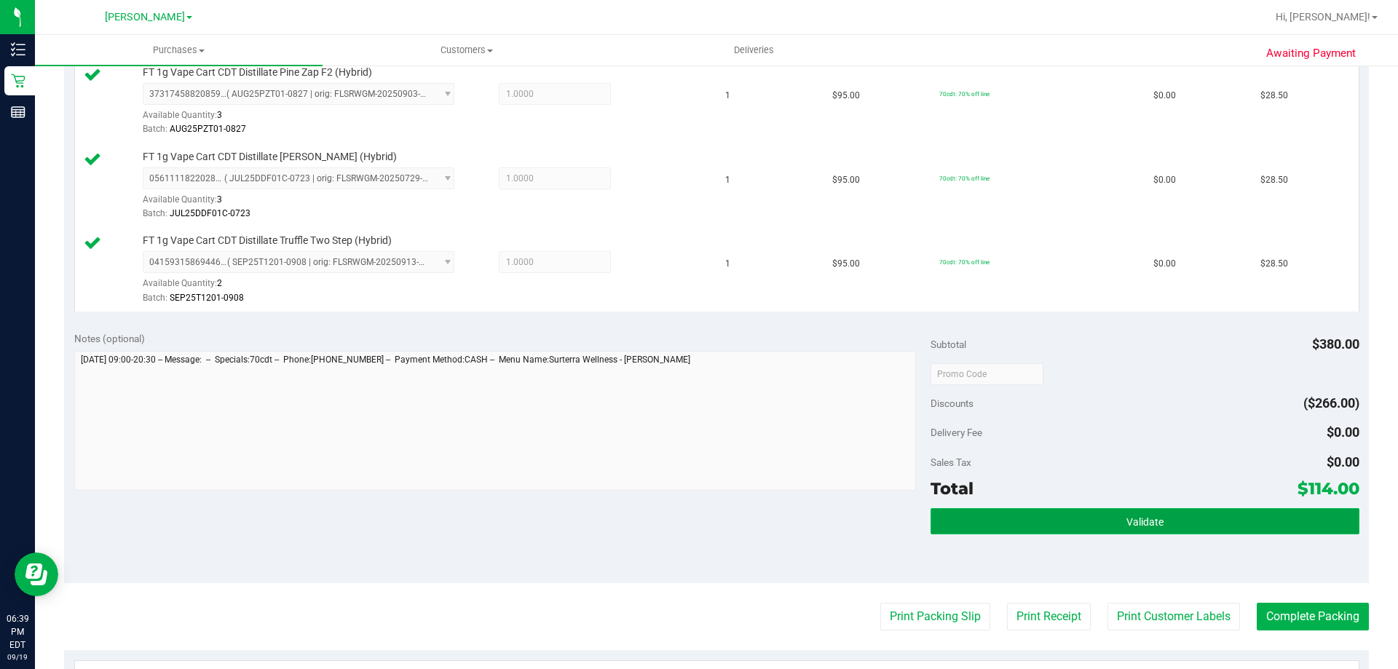
click at [1082, 531] on button "Validate" at bounding box center [1144, 521] width 428 height 26
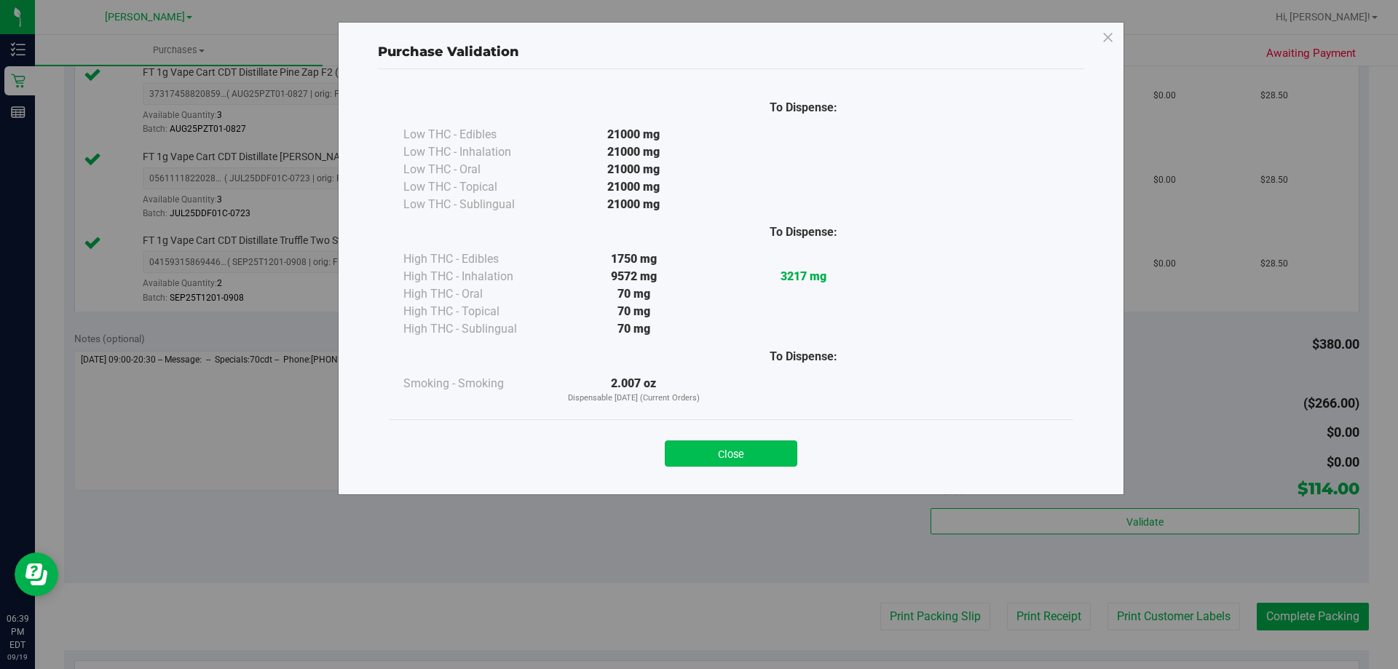
click at [754, 464] on button "Close" at bounding box center [731, 453] width 132 height 26
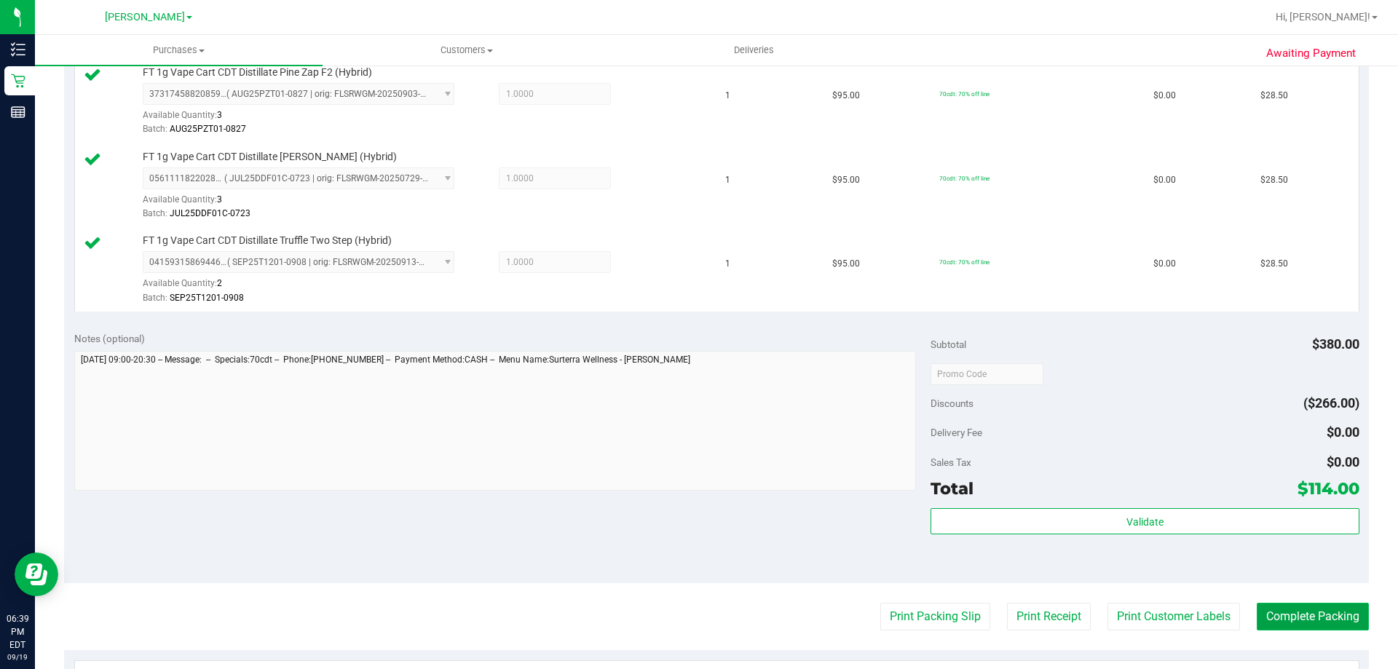
click at [1286, 604] on button "Complete Packing" at bounding box center [1313, 617] width 112 height 28
